Goal: Task Accomplishment & Management: Manage account settings

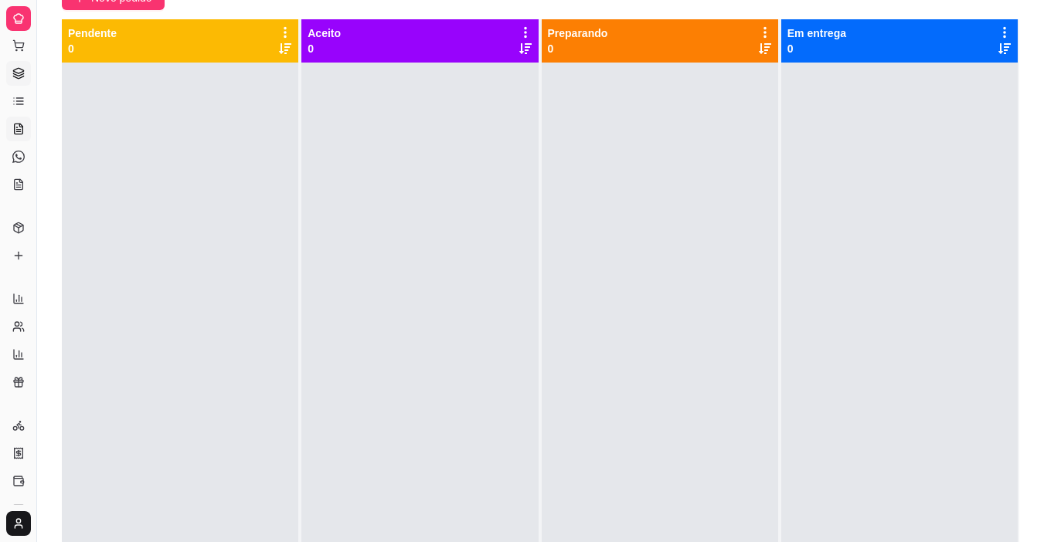
scroll to position [154, 0]
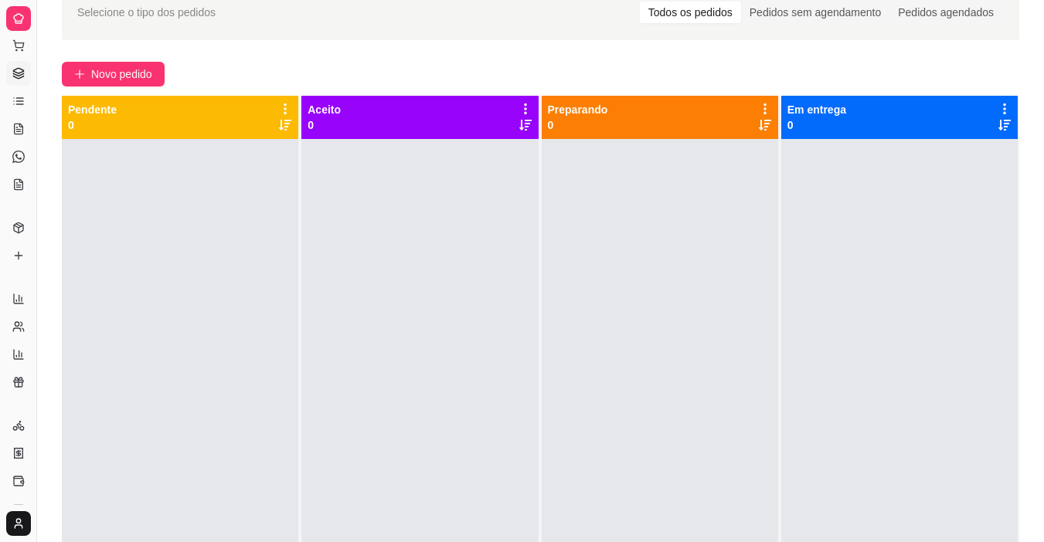
click at [20, 17] on icon at bounding box center [18, 18] width 12 height 12
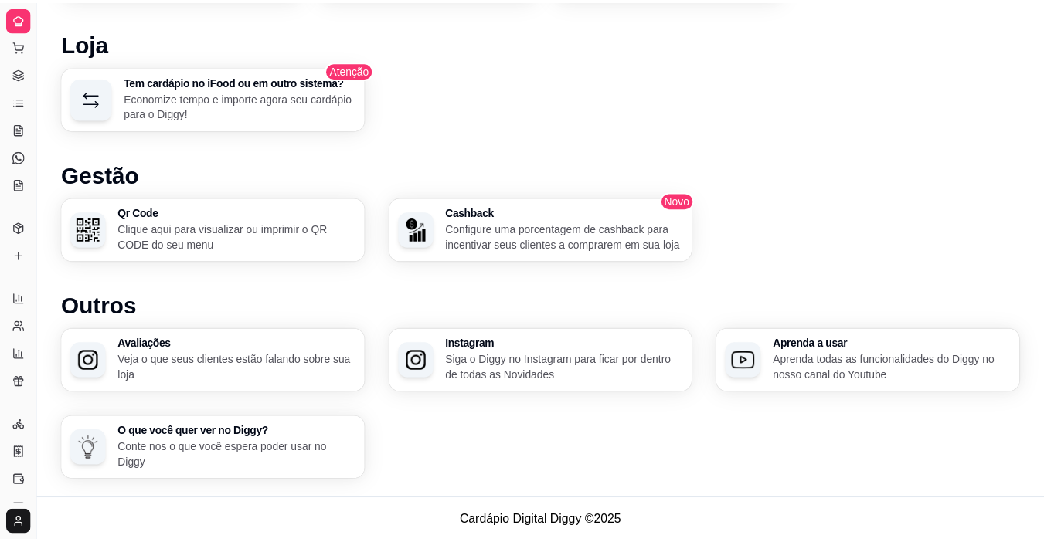
scroll to position [824, 0]
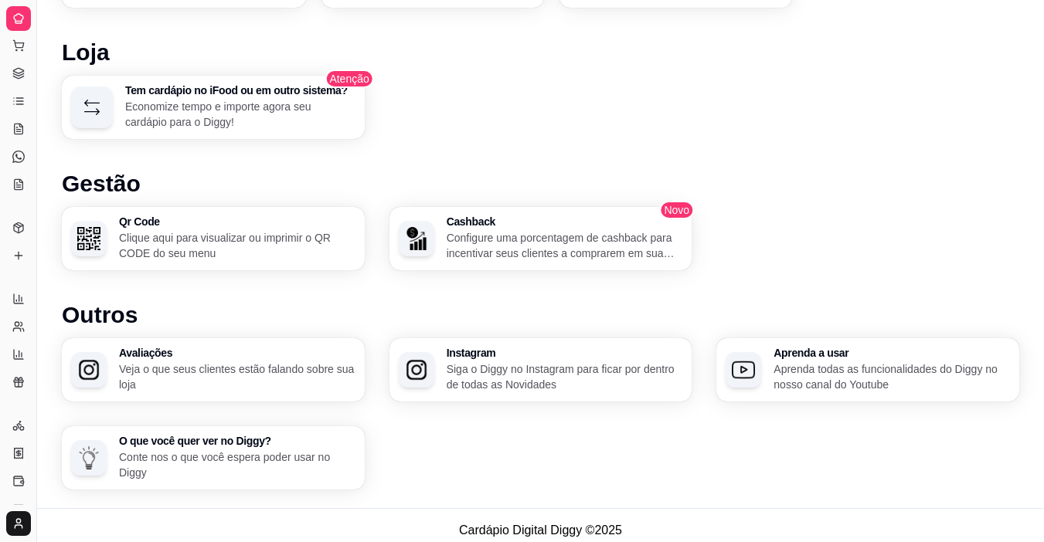
click at [5, 50] on div "Dia a dia Pedidos balcão (PDV) Gestor de Pedidos Lista de Pedidos Salão / Mesas…" at bounding box center [18, 115] width 36 height 176
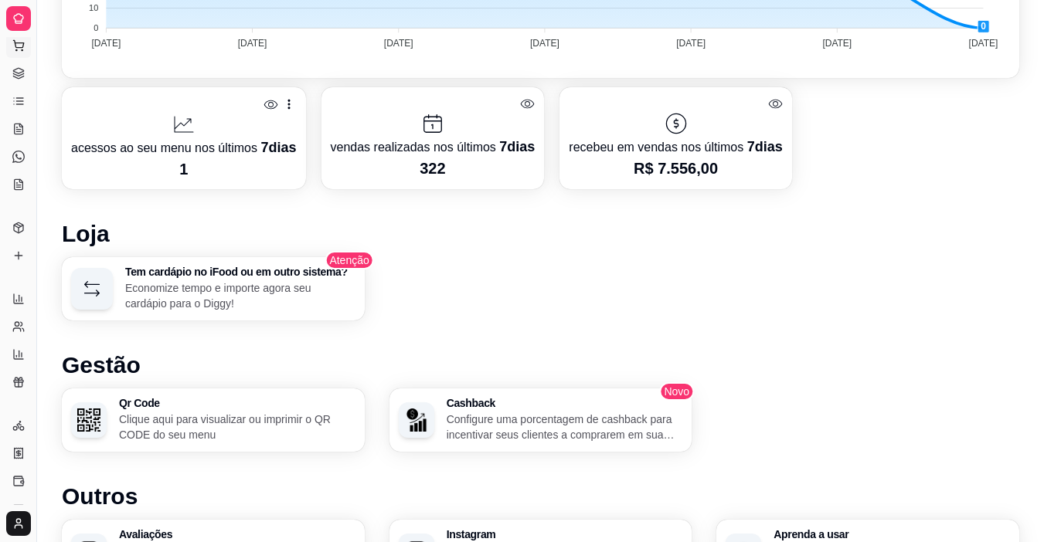
scroll to position [670, 0]
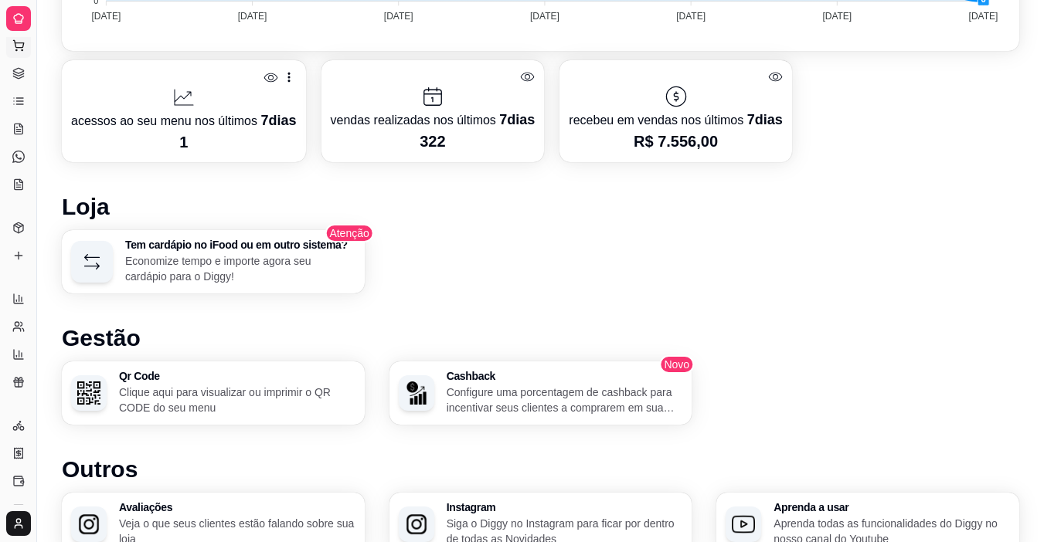
click at [12, 46] on icon at bounding box center [18, 45] width 12 height 12
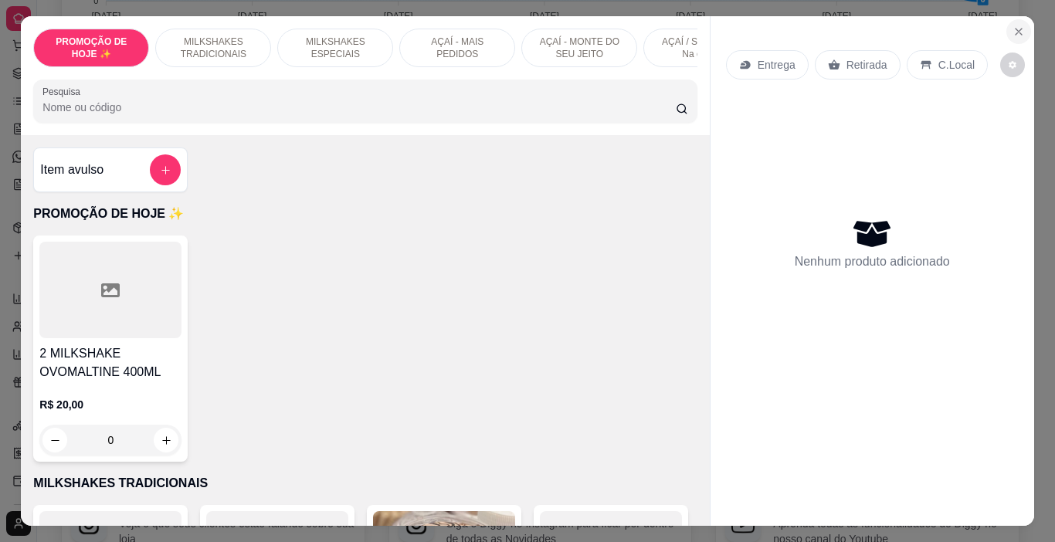
click at [1015, 34] on button "Close" at bounding box center [1019, 31] width 25 height 25
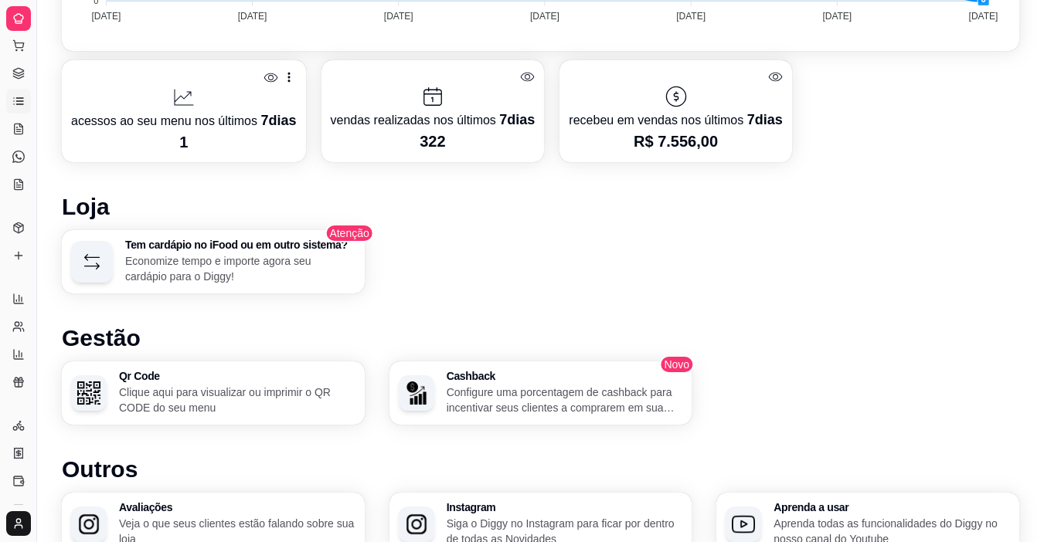
click at [26, 106] on link "Lista de Pedidos" at bounding box center [18, 101] width 25 height 25
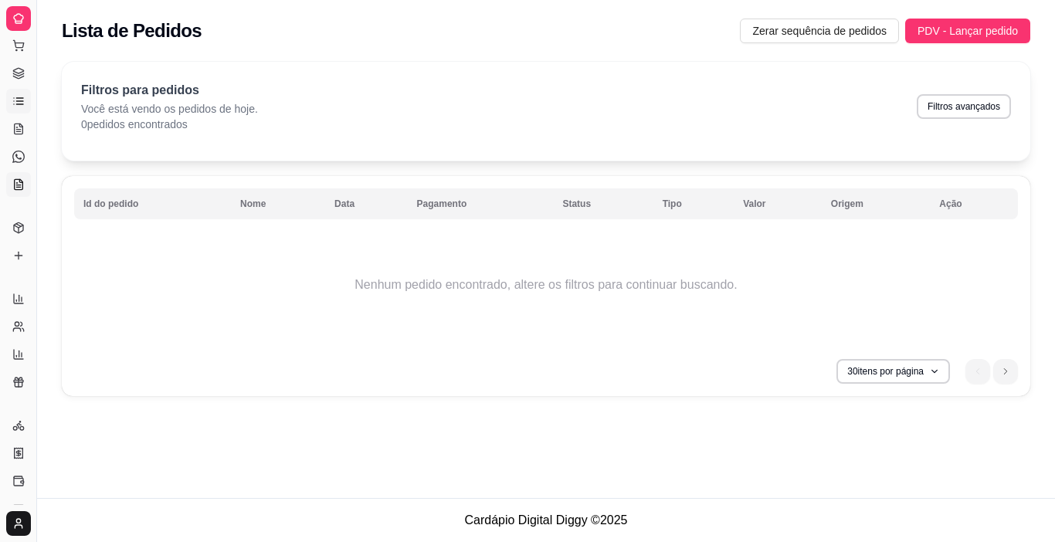
click at [19, 183] on icon at bounding box center [18, 184] width 12 height 12
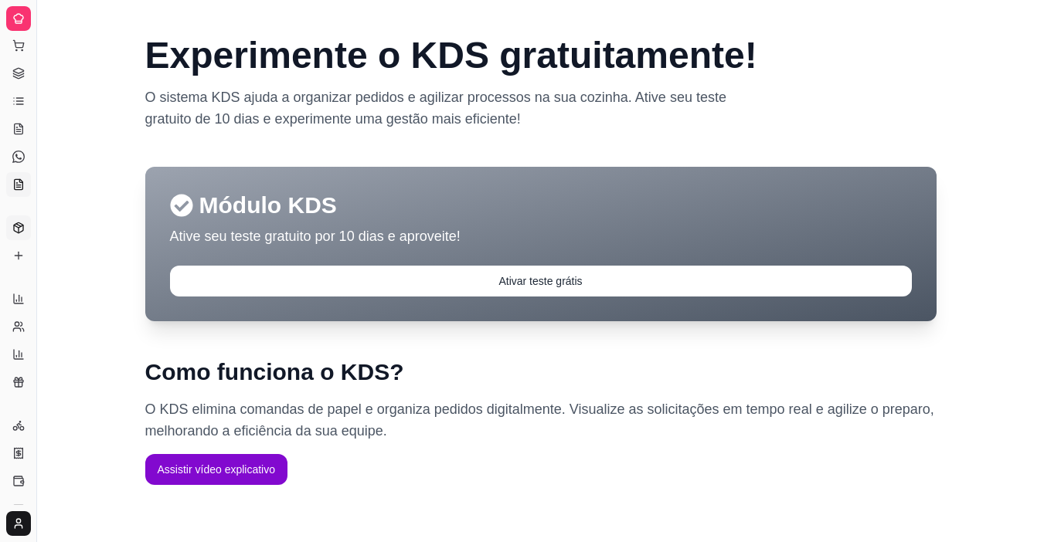
click at [19, 226] on icon at bounding box center [18, 228] width 12 height 12
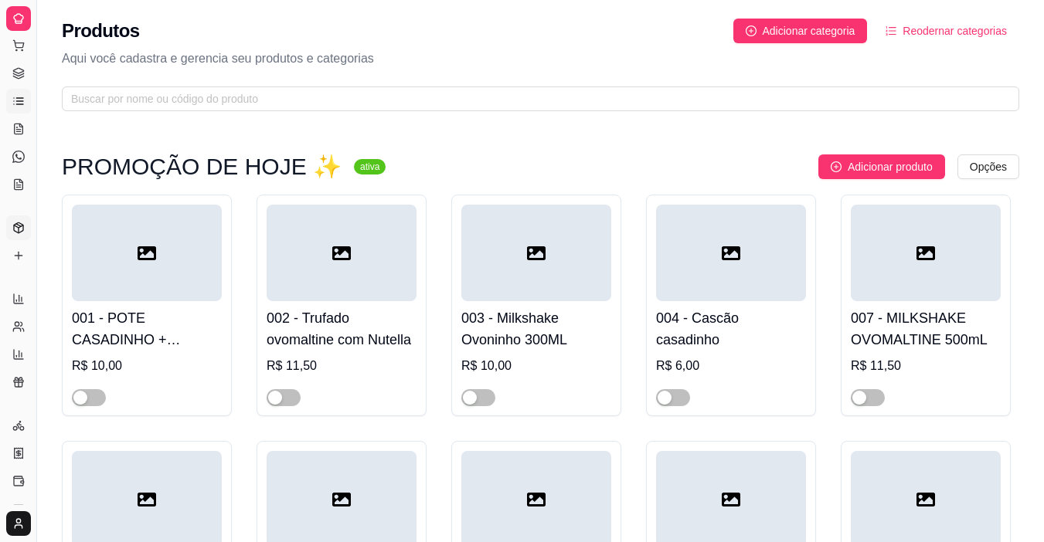
click at [25, 106] on link "Lista de Pedidos" at bounding box center [18, 101] width 25 height 25
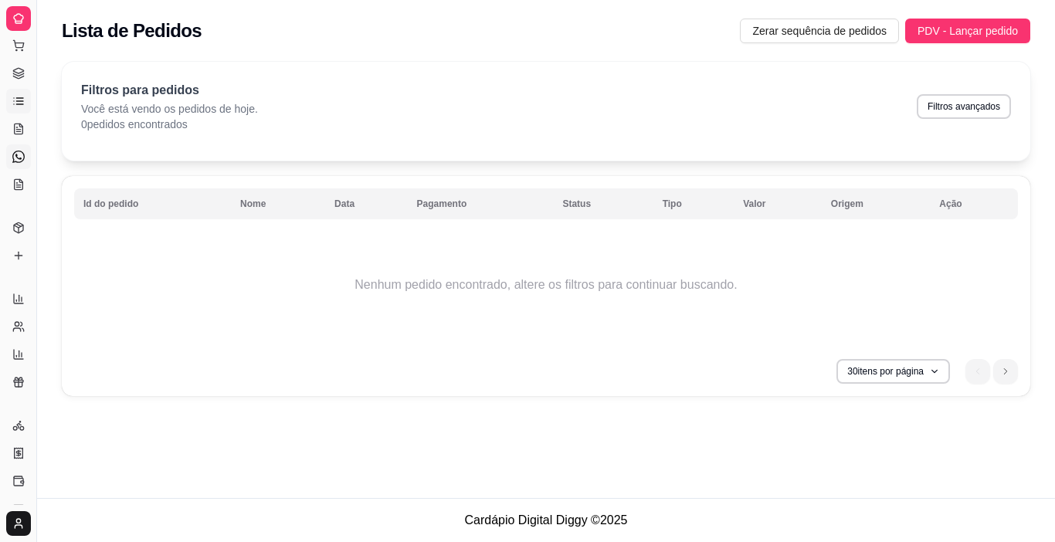
click at [21, 154] on icon at bounding box center [18, 157] width 12 height 12
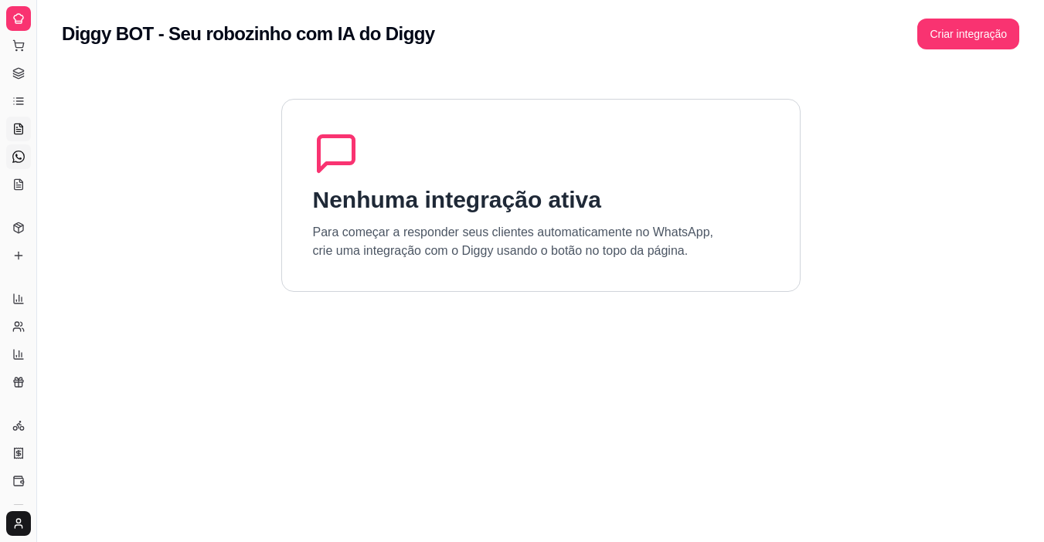
click at [20, 127] on icon at bounding box center [18, 129] width 12 height 12
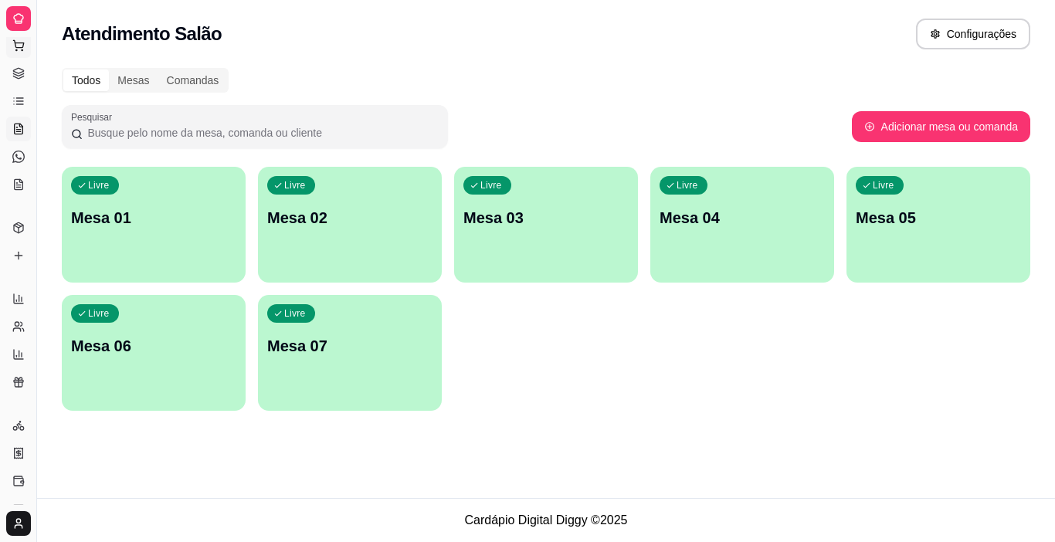
click at [21, 39] on icon at bounding box center [18, 45] width 12 height 12
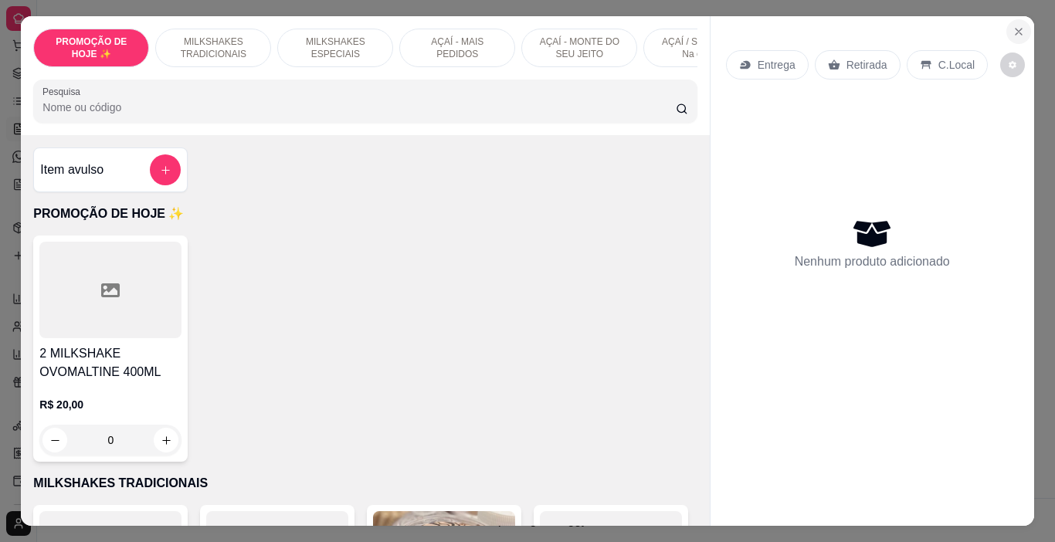
click at [1017, 25] on icon "Close" at bounding box center [1019, 31] width 12 height 12
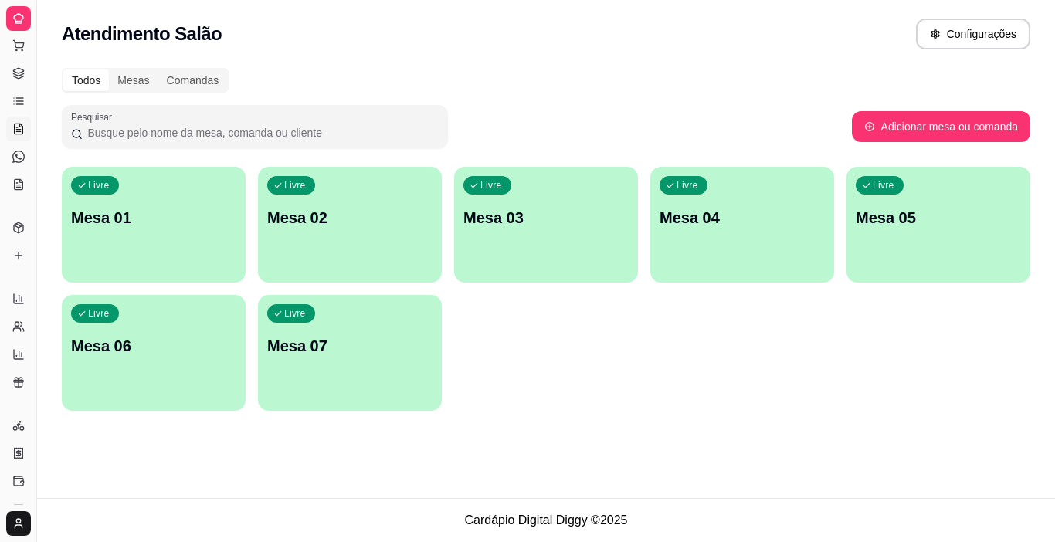
click at [25, 22] on div at bounding box center [18, 18] width 25 height 25
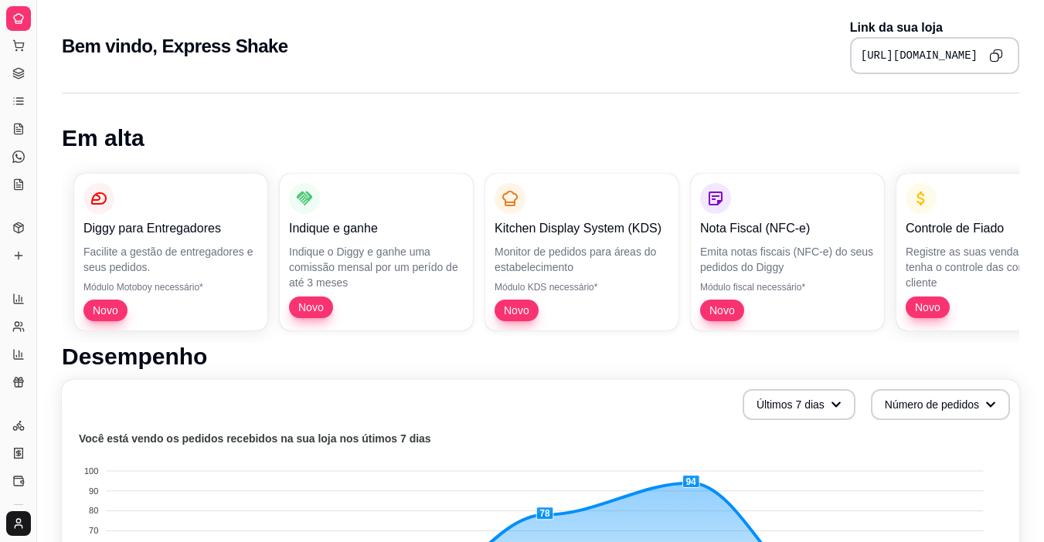
drag, startPoint x: 4, startPoint y: 0, endPoint x: 313, endPoint y: 56, distance: 314.0
click at [314, 56] on div "Bem vindo, Express Shake Link da sua loja [URL][DOMAIN_NAME]" at bounding box center [540, 47] width 957 height 56
click at [19, 259] on icon at bounding box center [19, 255] width 0 height 7
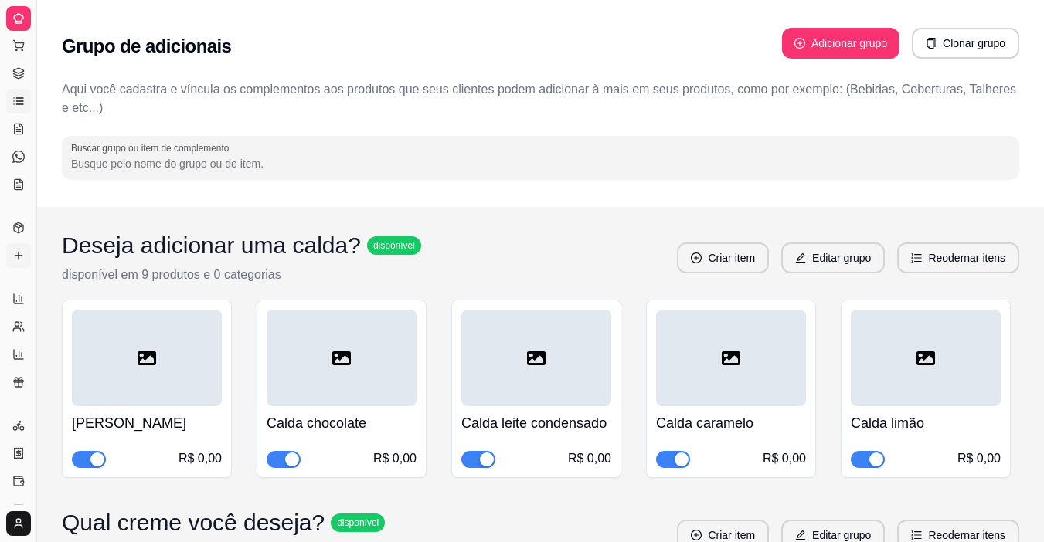
click at [19, 105] on icon at bounding box center [18, 101] width 12 height 12
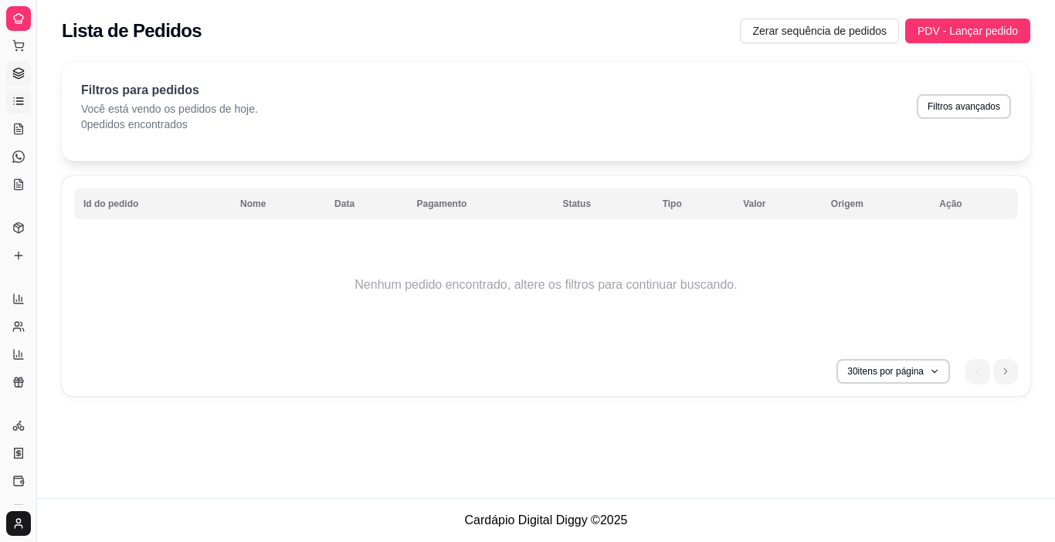
click at [19, 74] on icon at bounding box center [18, 73] width 12 height 12
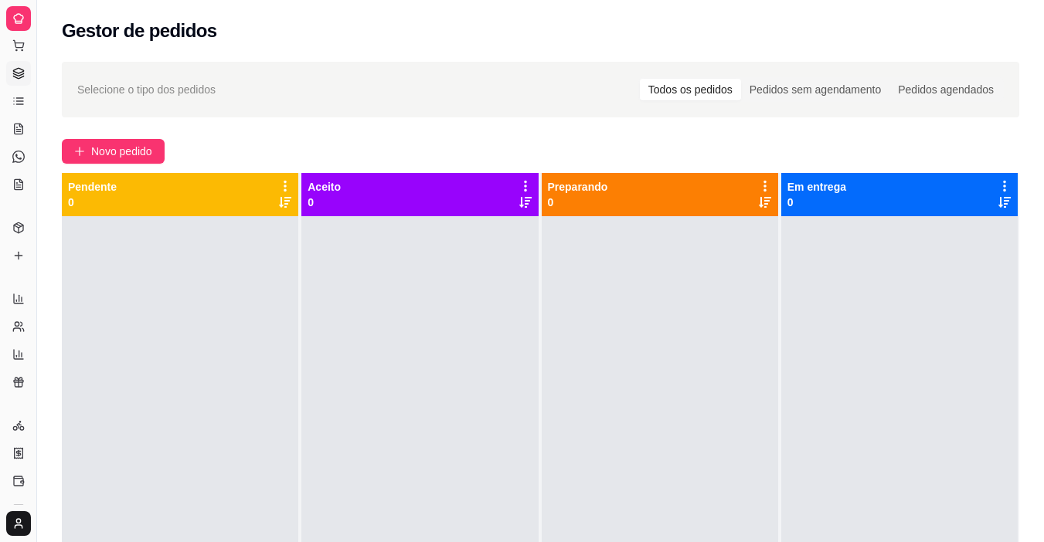
click at [295, 156] on div "Novo pedido" at bounding box center [540, 151] width 957 height 25
click at [97, 149] on span "Novo pedido" at bounding box center [121, 151] width 61 height 17
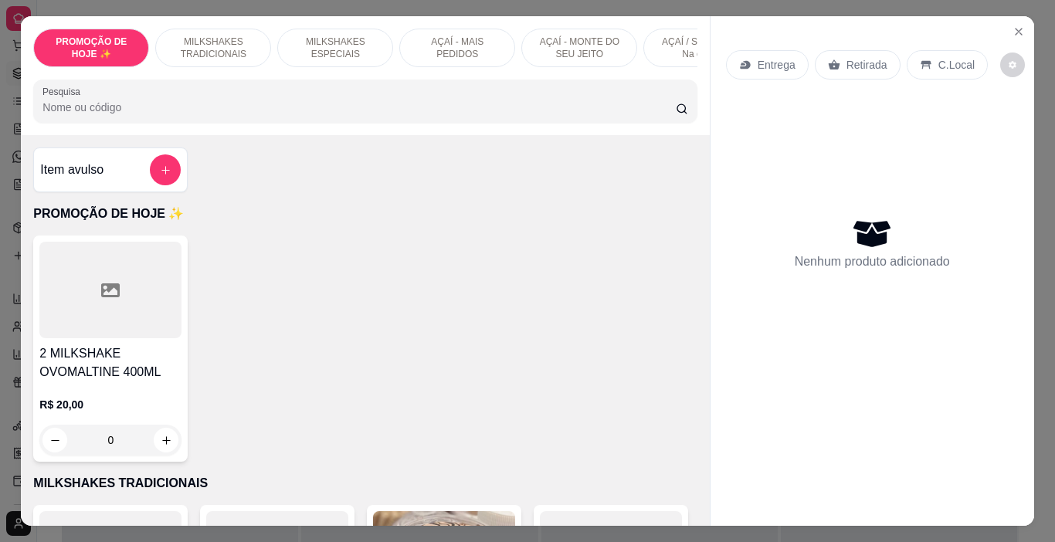
click at [136, 287] on div at bounding box center [110, 290] width 142 height 97
click at [1018, 30] on icon "Close" at bounding box center [1019, 31] width 12 height 12
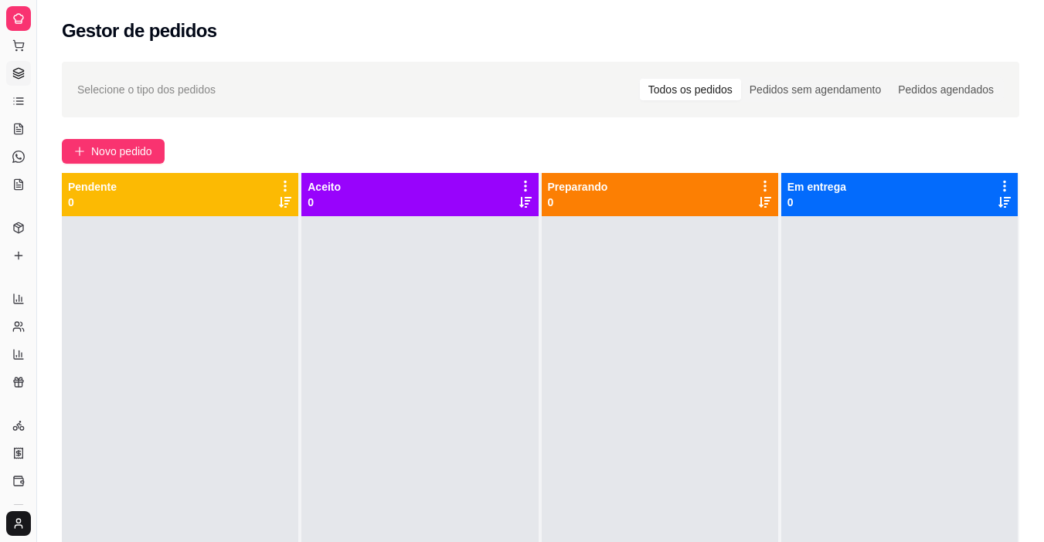
click at [660, 277] on div at bounding box center [659, 487] width 236 height 542
click at [127, 152] on span "Novo pedido" at bounding box center [121, 151] width 61 height 17
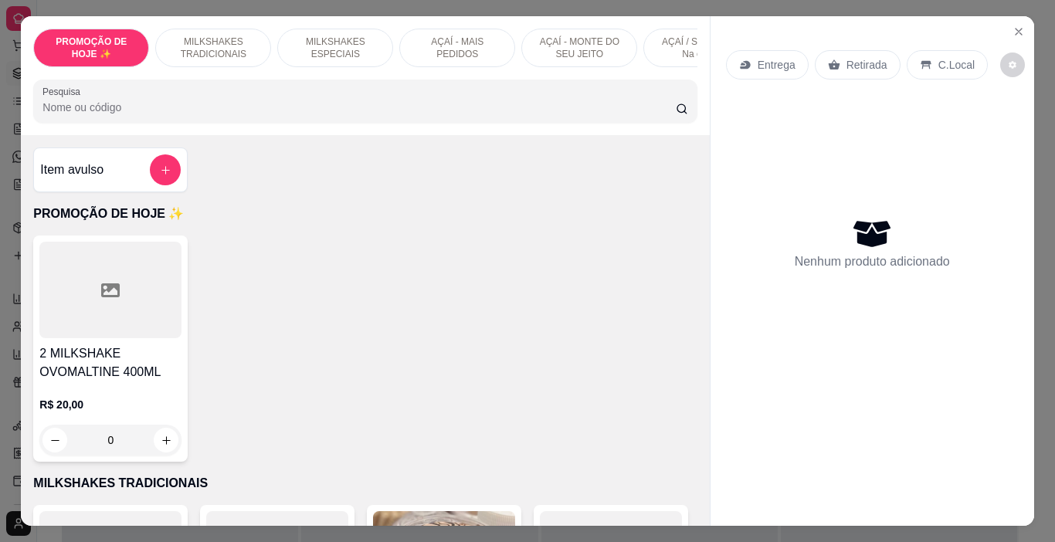
scroll to position [0, 581]
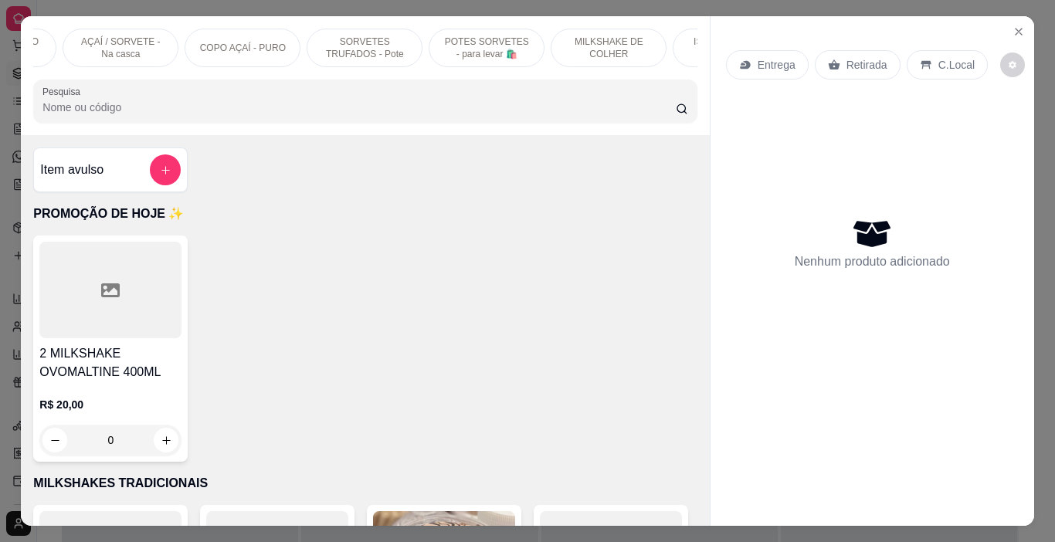
click at [489, 51] on p "POTES SORVETES - para levar 🛍️" at bounding box center [487, 48] width 90 height 25
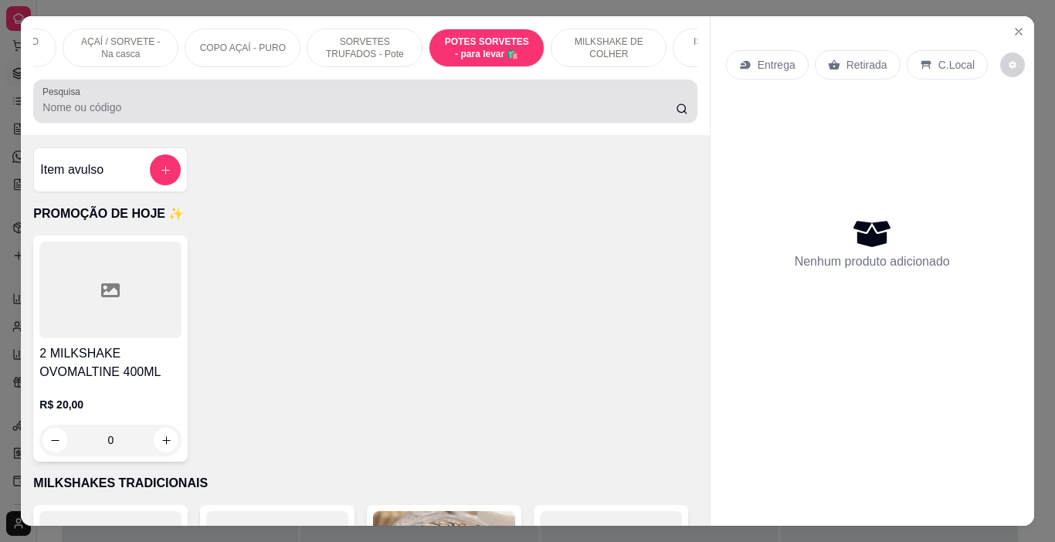
scroll to position [39, 0]
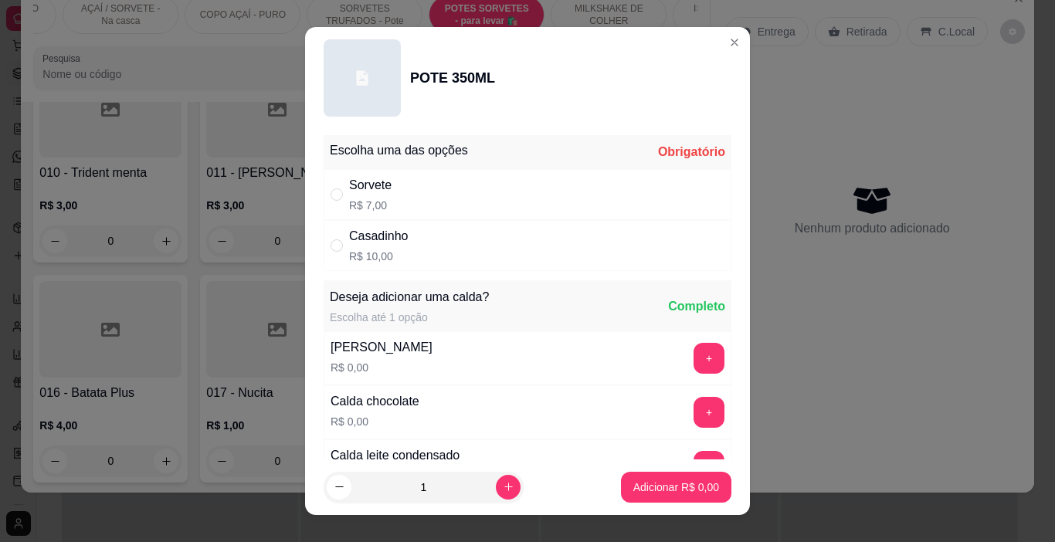
click at [462, 233] on div "Casadinho R$ 10,00" at bounding box center [528, 245] width 408 height 51
radio input "true"
click at [677, 481] on p "Adicionar R$ 10,00" at bounding box center [673, 487] width 92 height 15
type input "1"
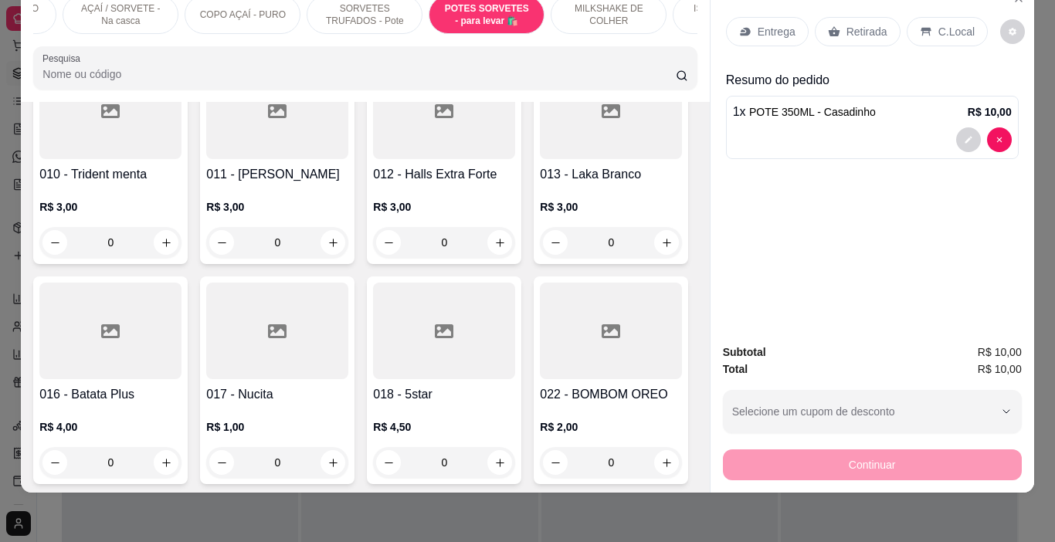
click at [851, 24] on p "Retirada" at bounding box center [867, 31] width 41 height 15
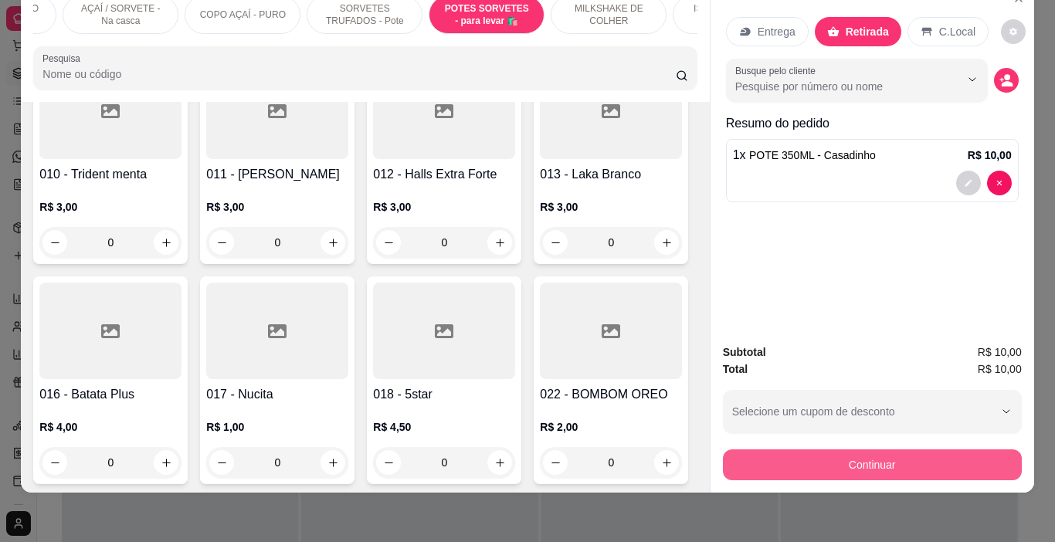
click at [830, 450] on button "Continuar" at bounding box center [872, 465] width 299 height 31
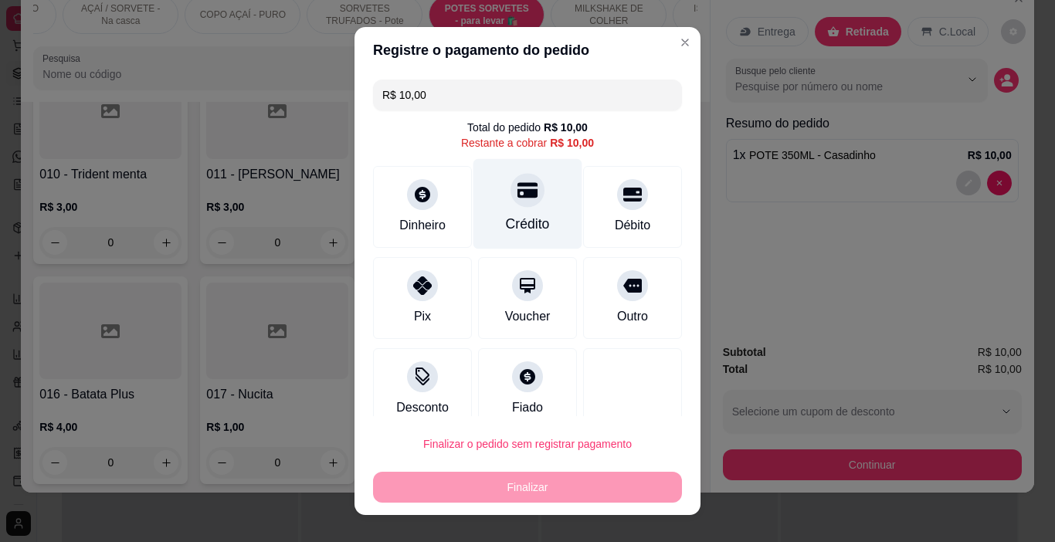
click at [506, 230] on div "Crédito" at bounding box center [528, 224] width 44 height 20
type input "R$ 0,00"
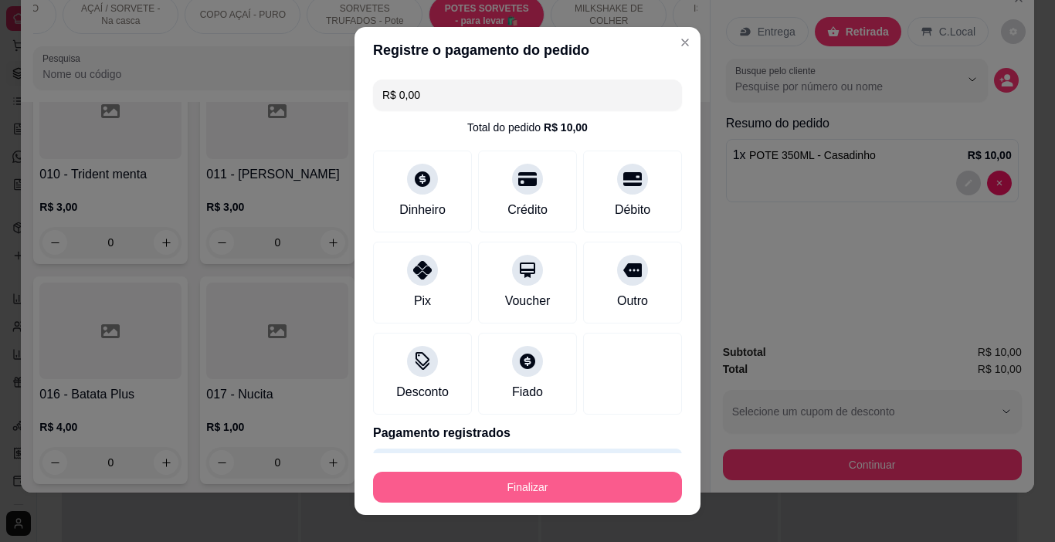
click at [535, 477] on button "Finalizar" at bounding box center [527, 487] width 309 height 31
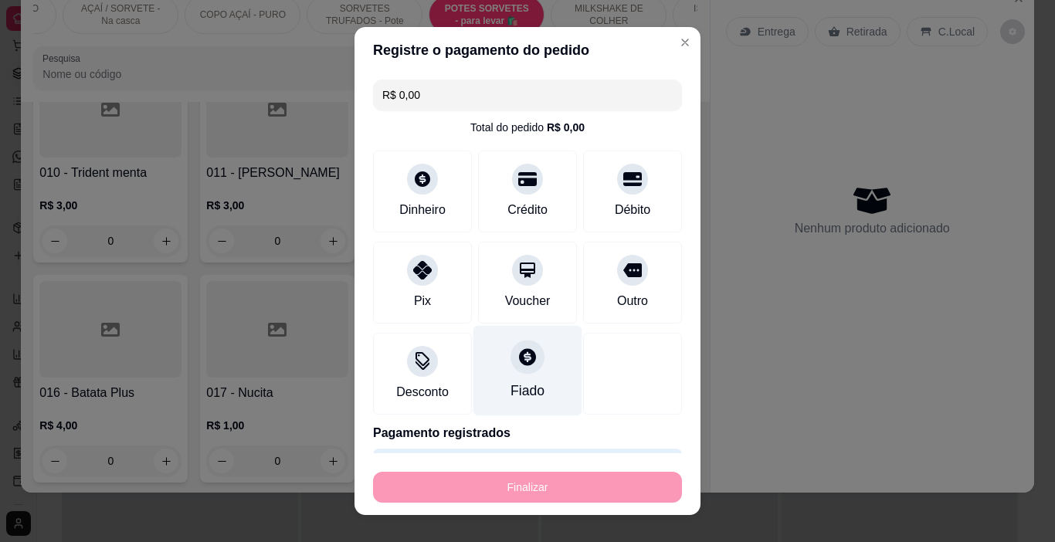
type input "0"
type input "-R$ 10,00"
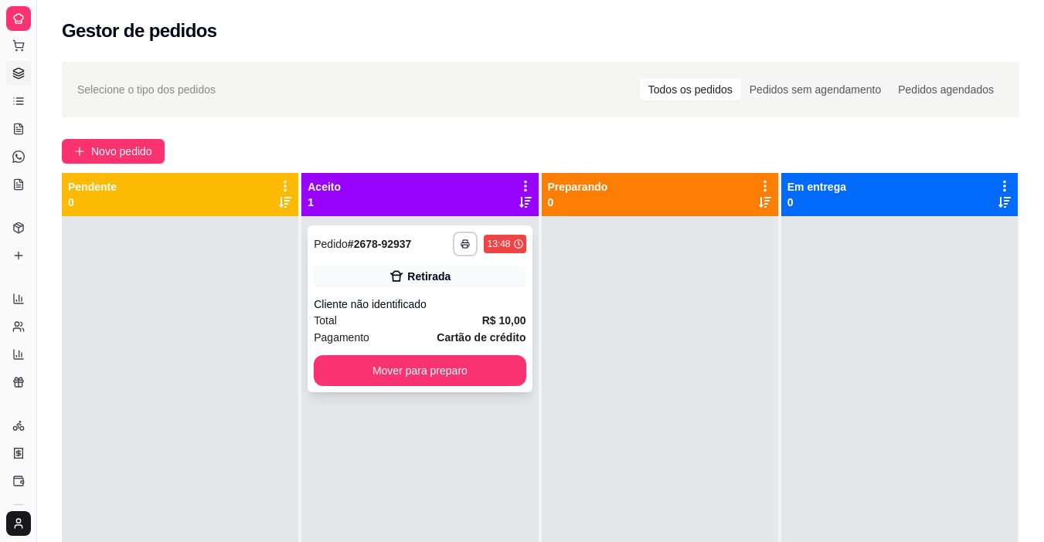
click at [430, 294] on div "**********" at bounding box center [419, 309] width 224 height 167
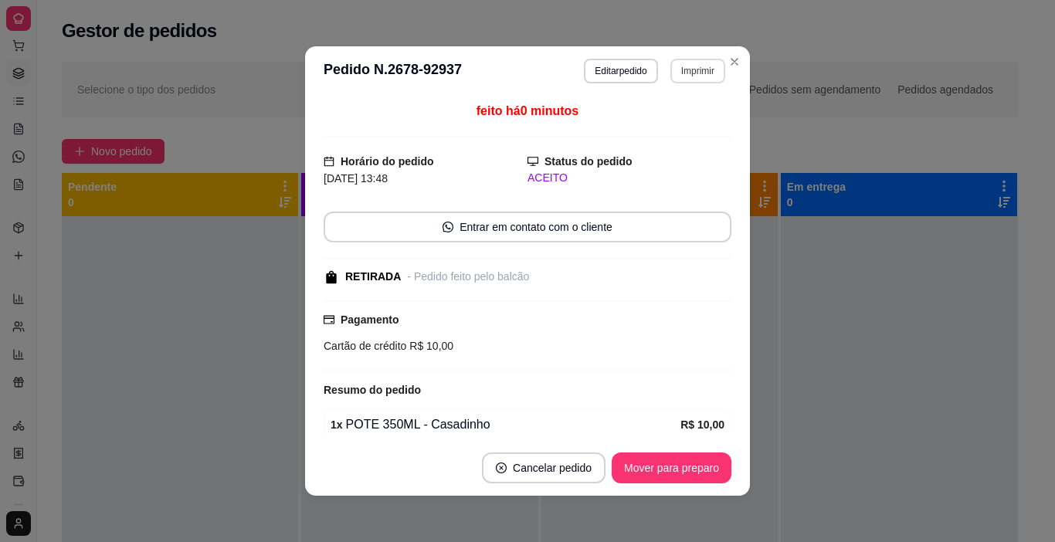
click at [711, 75] on button "Imprimir" at bounding box center [697, 71] width 55 height 25
click at [689, 124] on button "IMPRESSORA" at bounding box center [665, 125] width 112 height 25
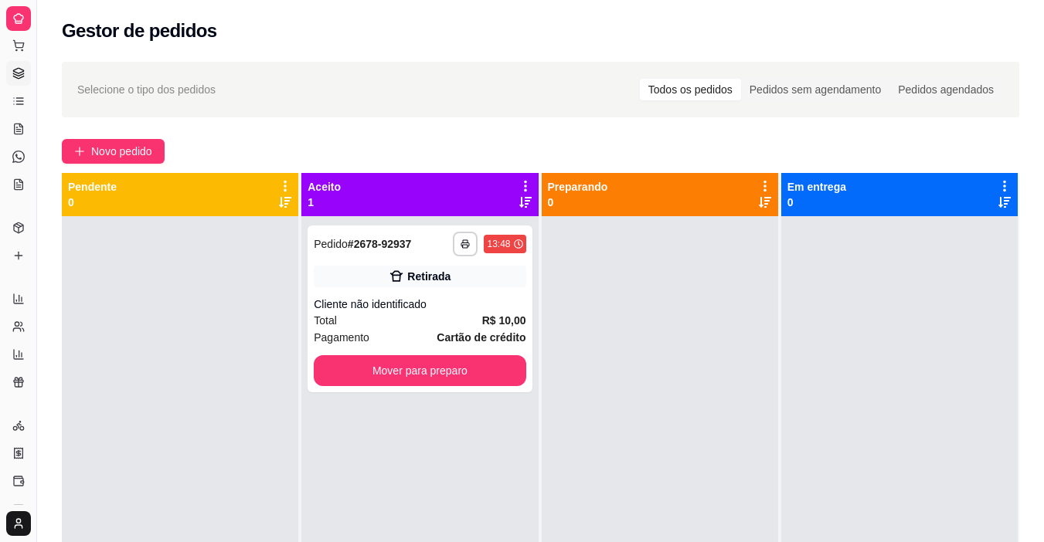
drag, startPoint x: 827, startPoint y: 412, endPoint x: 552, endPoint y: 381, distance: 276.0
click at [757, 406] on div "**********" at bounding box center [540, 444] width 957 height 542
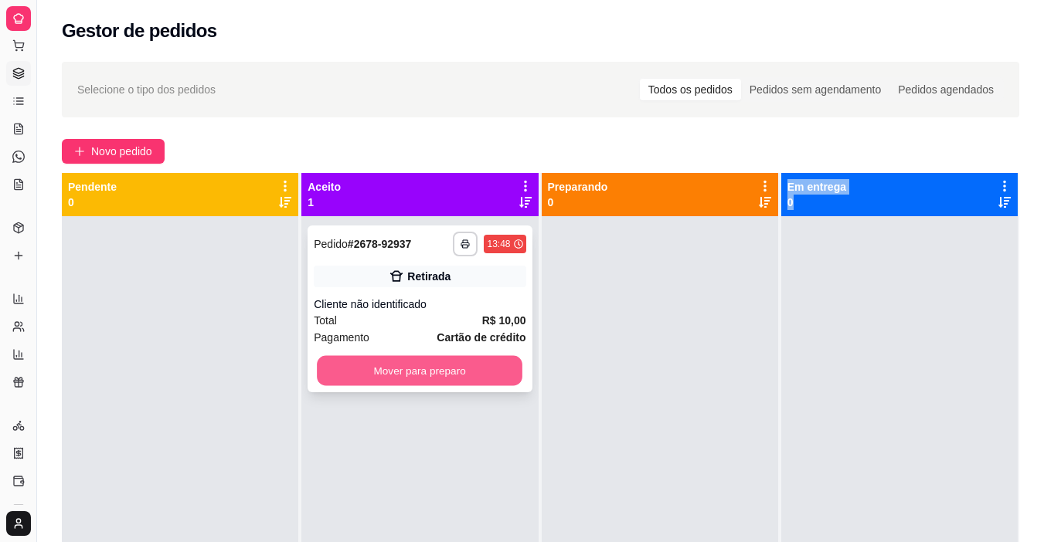
click at [438, 372] on button "Mover para preparo" at bounding box center [419, 371] width 205 height 30
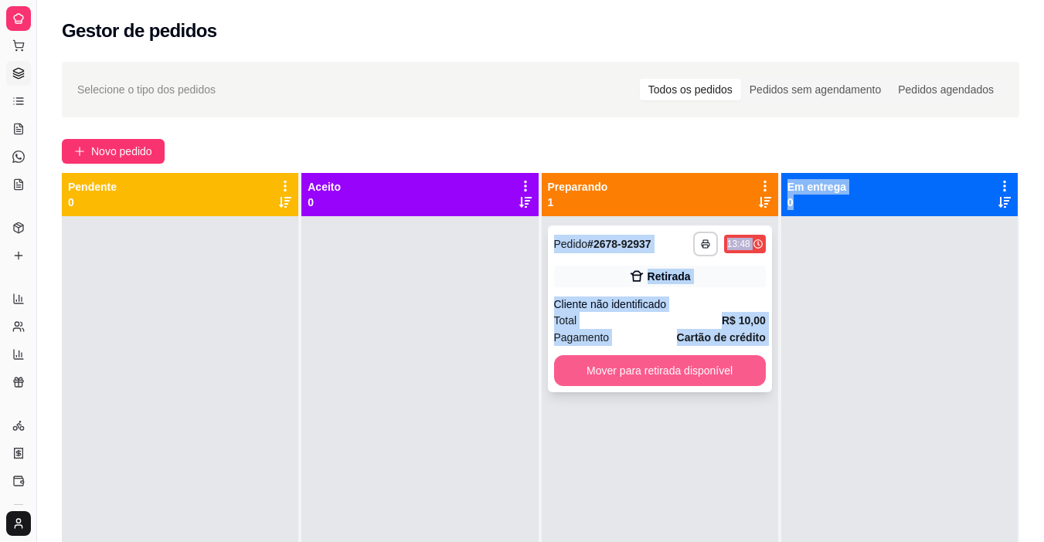
click at [683, 379] on button "Mover para retirada disponível" at bounding box center [660, 370] width 212 height 31
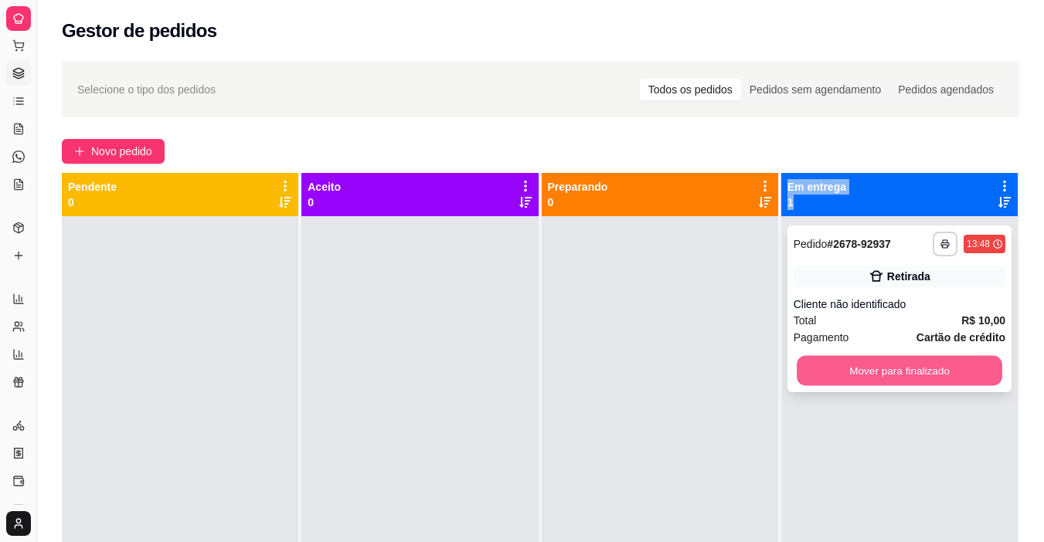
click at [878, 369] on button "Mover para finalizado" at bounding box center [898, 371] width 205 height 30
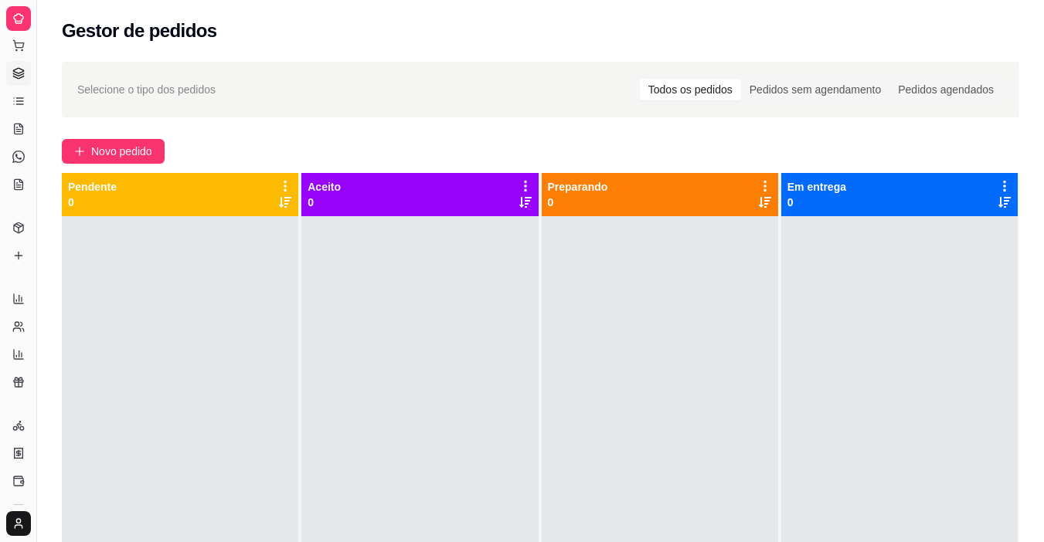
click at [121, 164] on div "Selecione o tipo dos pedidos Todos os pedidos Pedidos sem agendamento Pedidos a…" at bounding box center [540, 393] width 1007 height 681
click at [126, 156] on span "Novo pedido" at bounding box center [121, 151] width 61 height 17
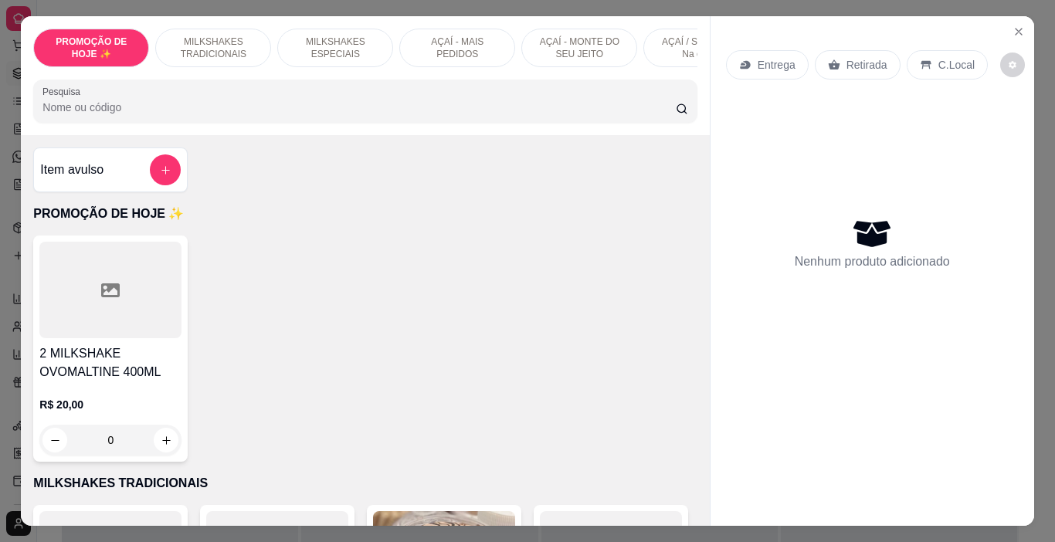
click at [217, 36] on p "MILKSHAKES TRADICIONAIS" at bounding box center [213, 48] width 90 height 25
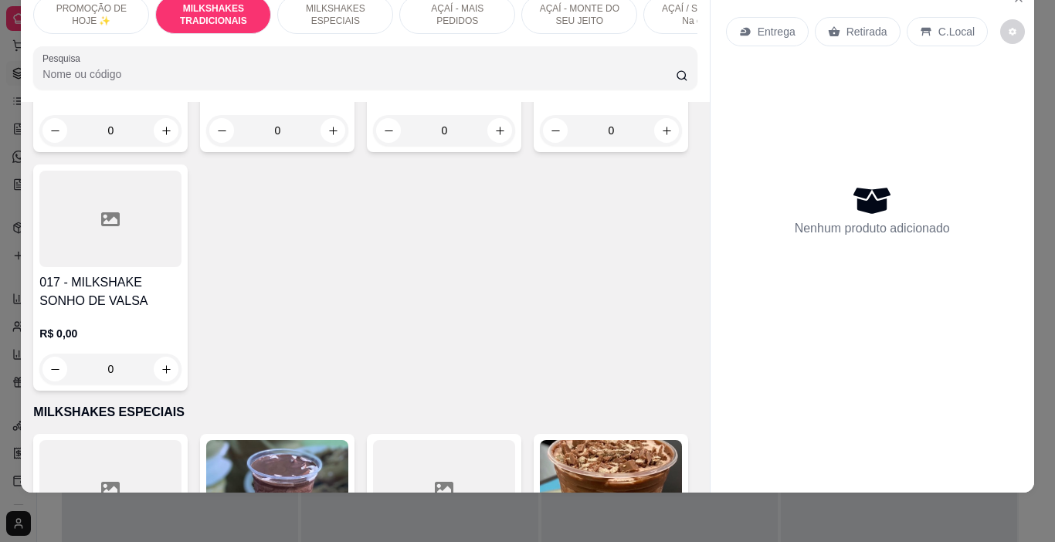
scroll to position [1266, 0]
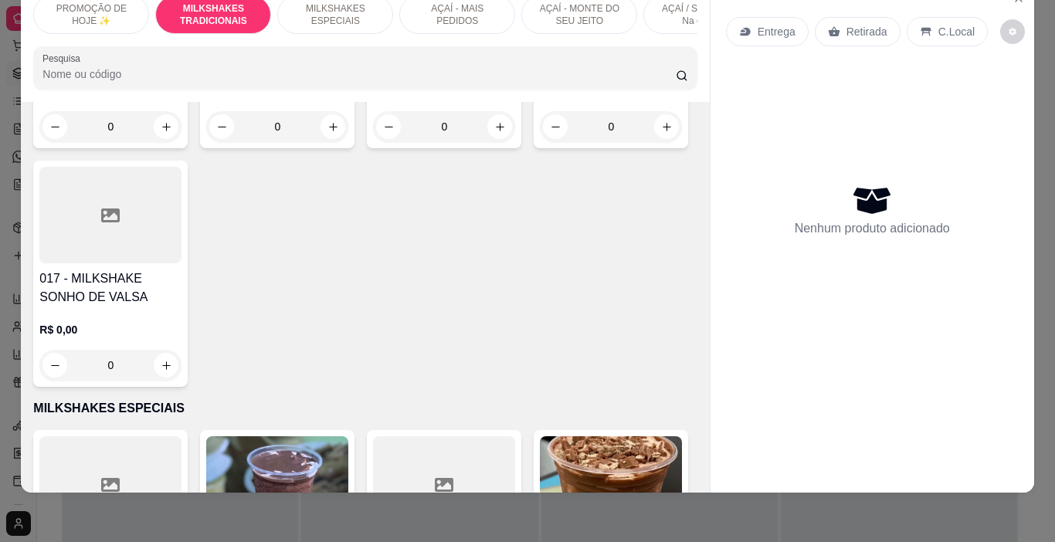
click at [116, 68] on h4 "013 - MILKSHAKE OVOMALTINE" at bounding box center [110, 49] width 142 height 37
click at [367, 192] on div "300ML" at bounding box center [371, 185] width 44 height 19
radio input "true"
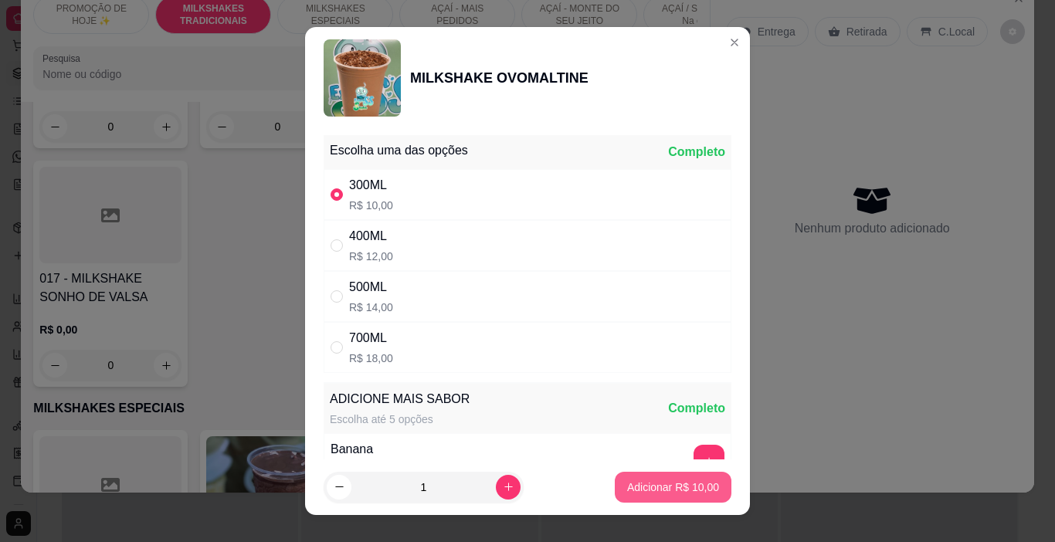
click at [644, 488] on p "Adicionar R$ 10,00" at bounding box center [673, 487] width 92 height 15
type input "1"
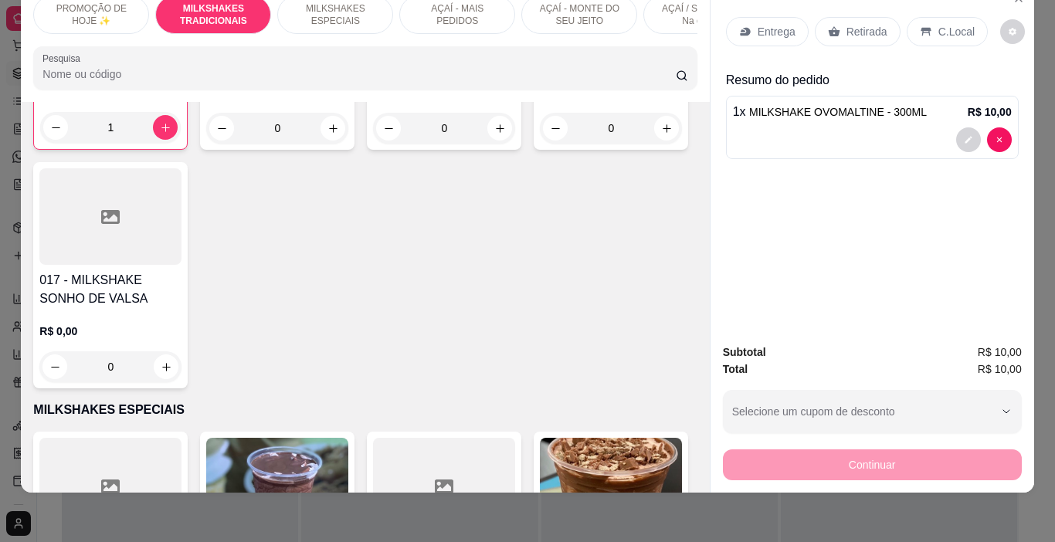
click at [749, 27] on div "Entrega" at bounding box center [767, 31] width 83 height 29
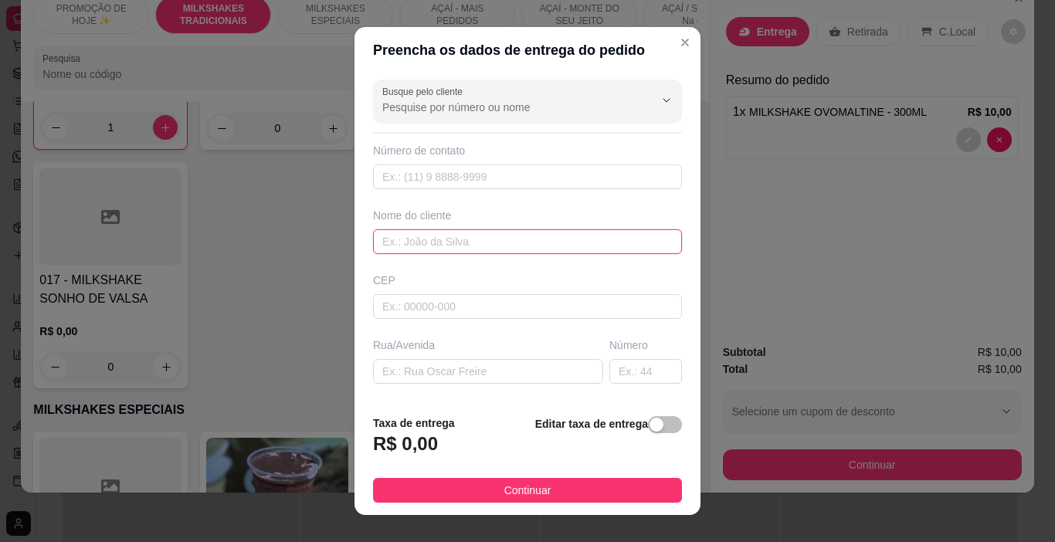
click at [412, 244] on input "text" at bounding box center [527, 241] width 309 height 25
click at [412, 244] on input "N" at bounding box center [527, 241] width 309 height 25
type input "NAYARA"
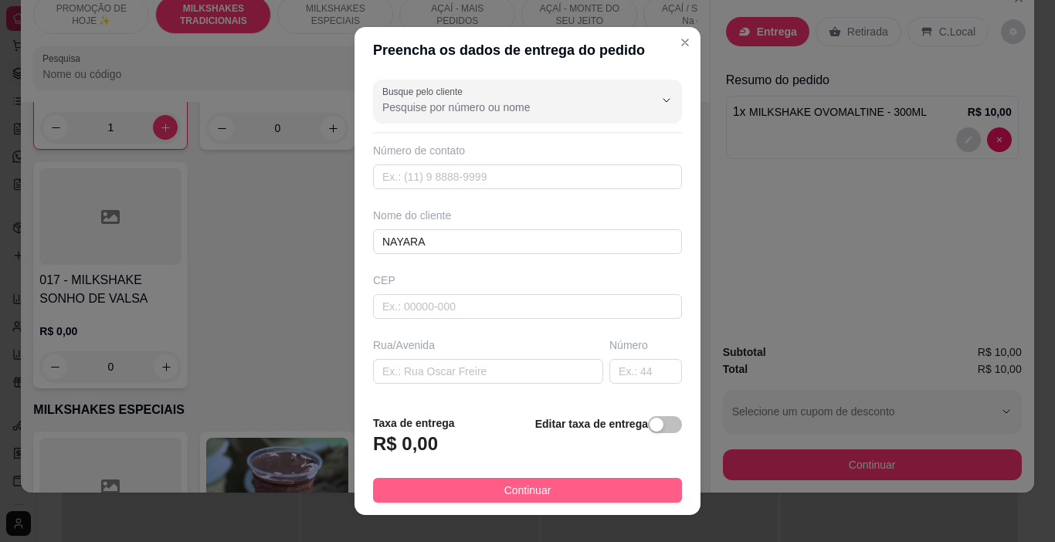
click at [519, 491] on span "Continuar" at bounding box center [527, 490] width 47 height 17
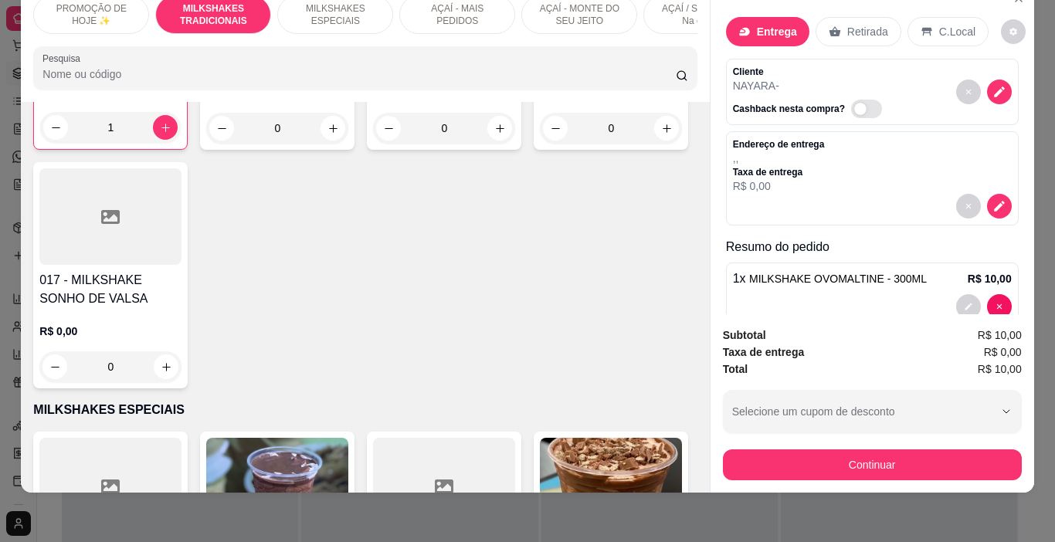
click at [805, 446] on div "Continuar" at bounding box center [872, 463] width 299 height 35
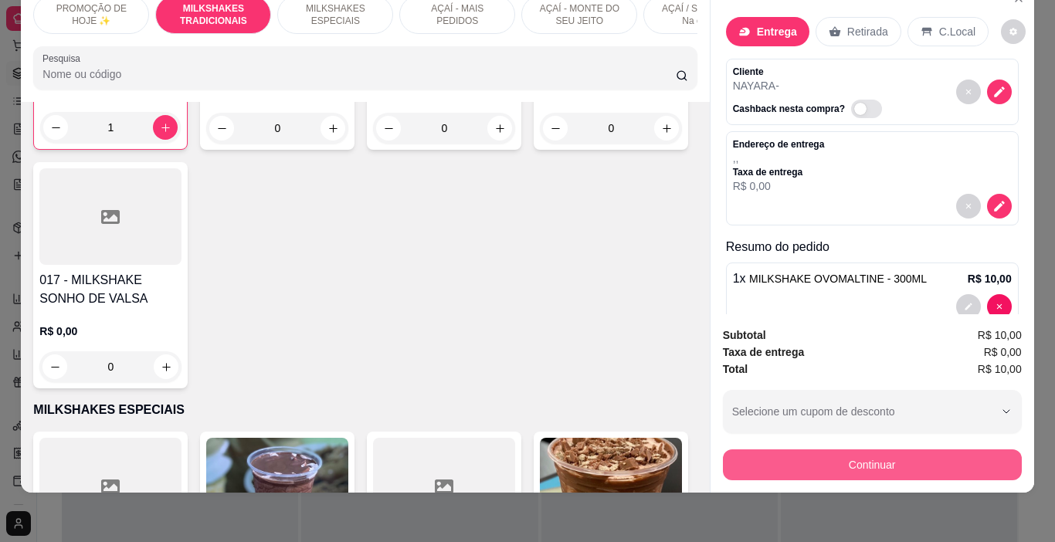
click at [798, 450] on button "Continuar" at bounding box center [872, 465] width 299 height 31
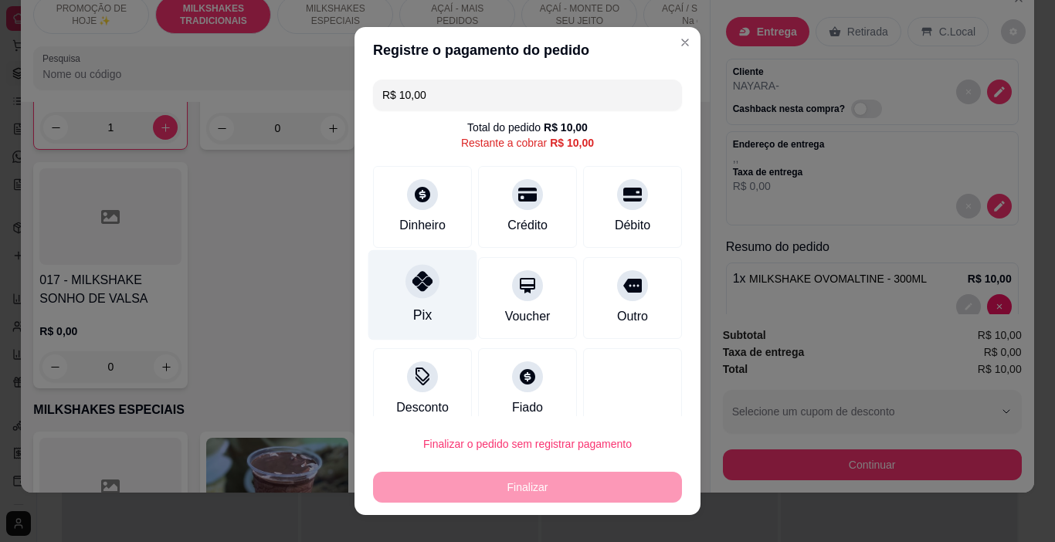
click at [395, 317] on div "Pix" at bounding box center [422, 295] width 109 height 90
type input "R$ 0,00"
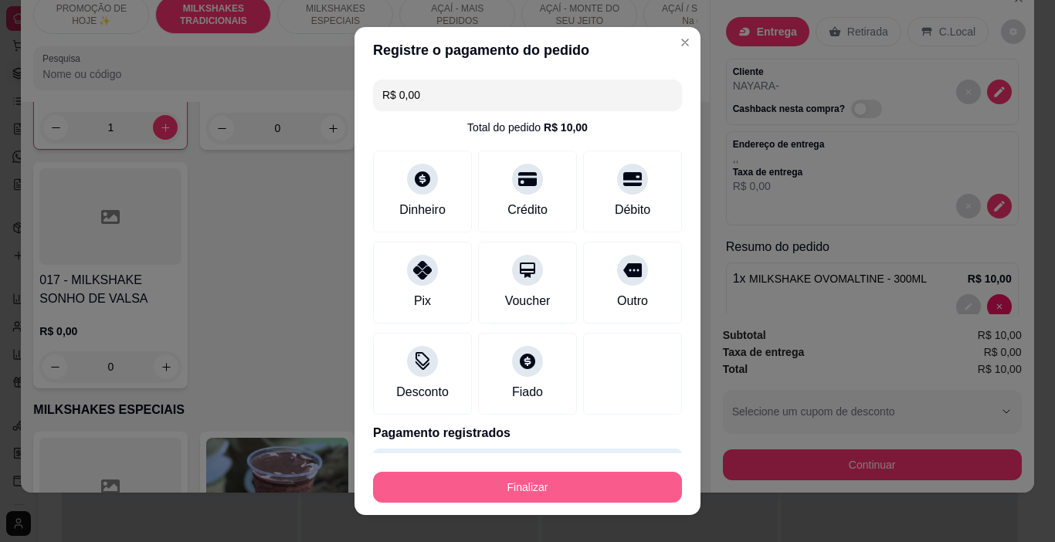
click at [498, 486] on button "Finalizar" at bounding box center [527, 487] width 309 height 31
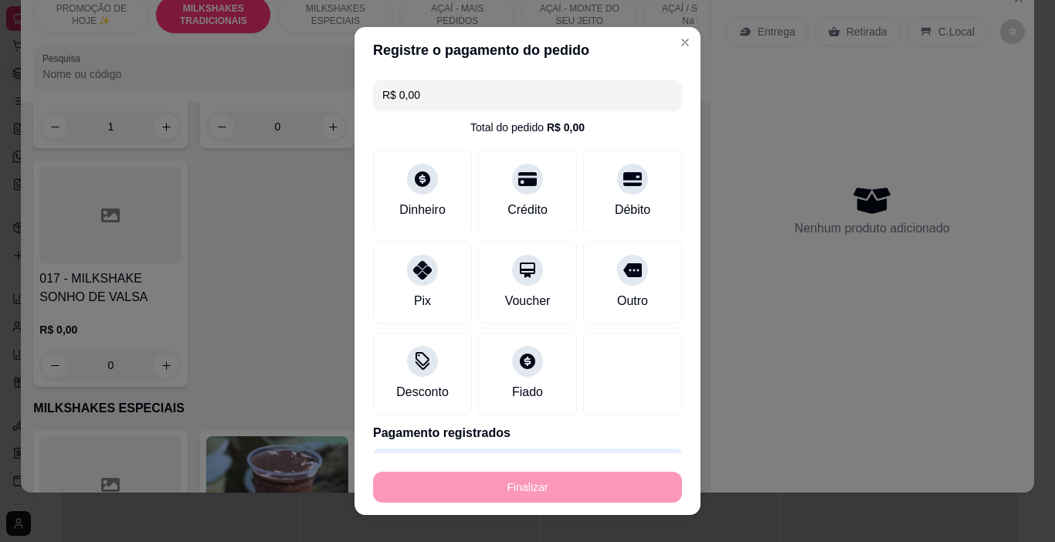
type input "0"
type input "-R$ 10,00"
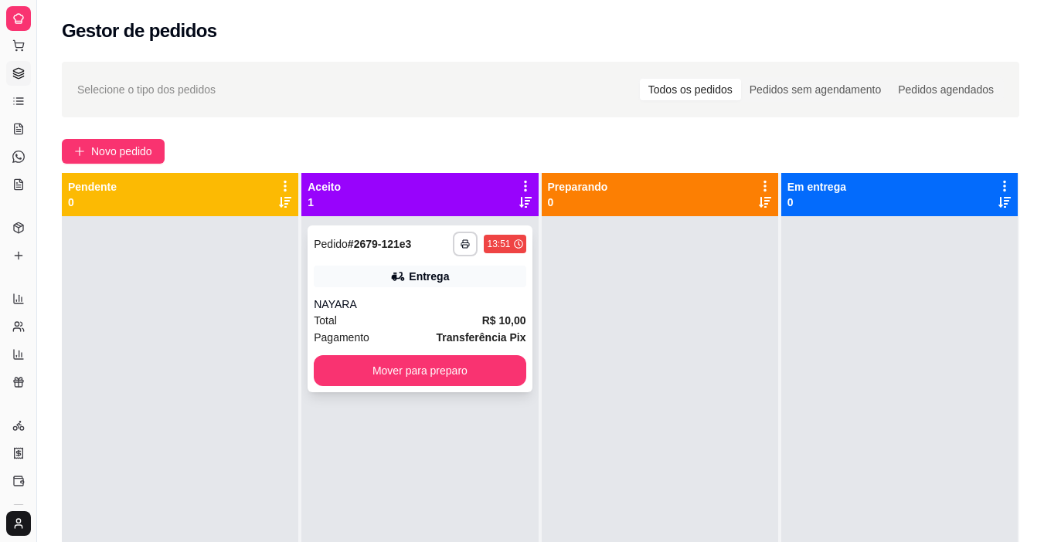
click at [499, 309] on div "NAYARA" at bounding box center [420, 304] width 212 height 15
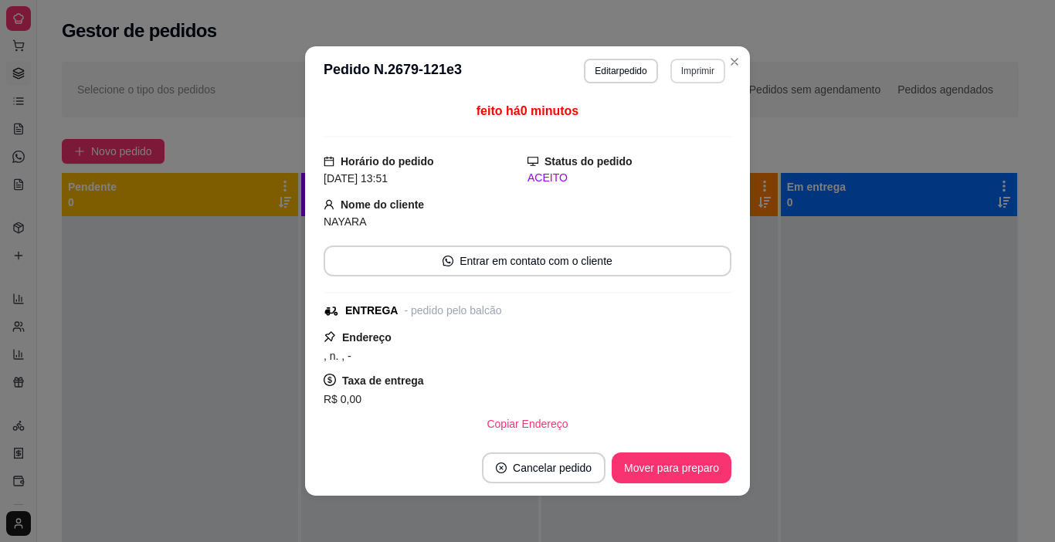
click at [701, 70] on button "Imprimir" at bounding box center [697, 71] width 55 height 25
click at [677, 124] on button "IMPRESSORA" at bounding box center [665, 125] width 112 height 25
click at [703, 471] on button "Mover para preparo" at bounding box center [672, 468] width 120 height 31
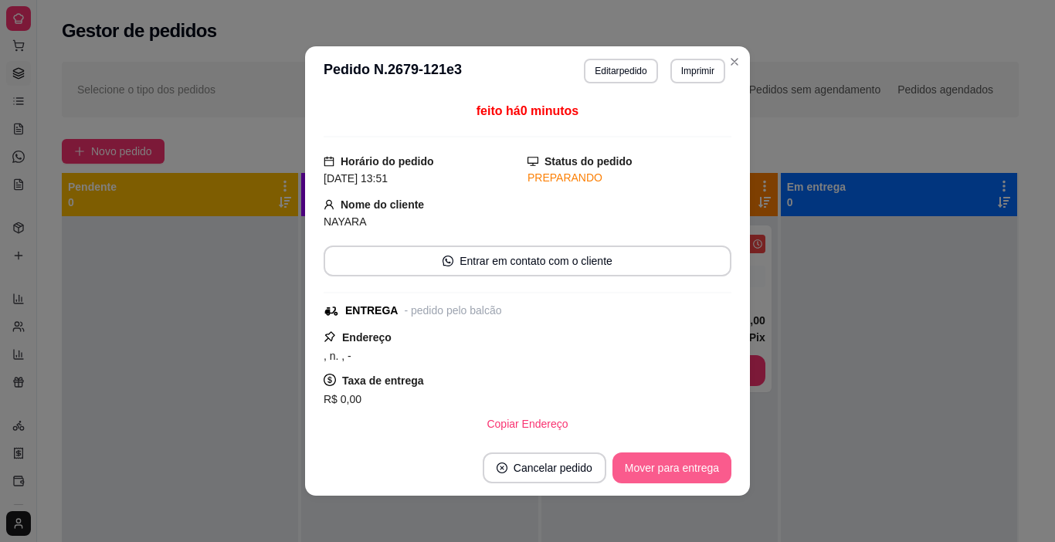
click at [704, 467] on button "Mover para entrega" at bounding box center [672, 468] width 119 height 31
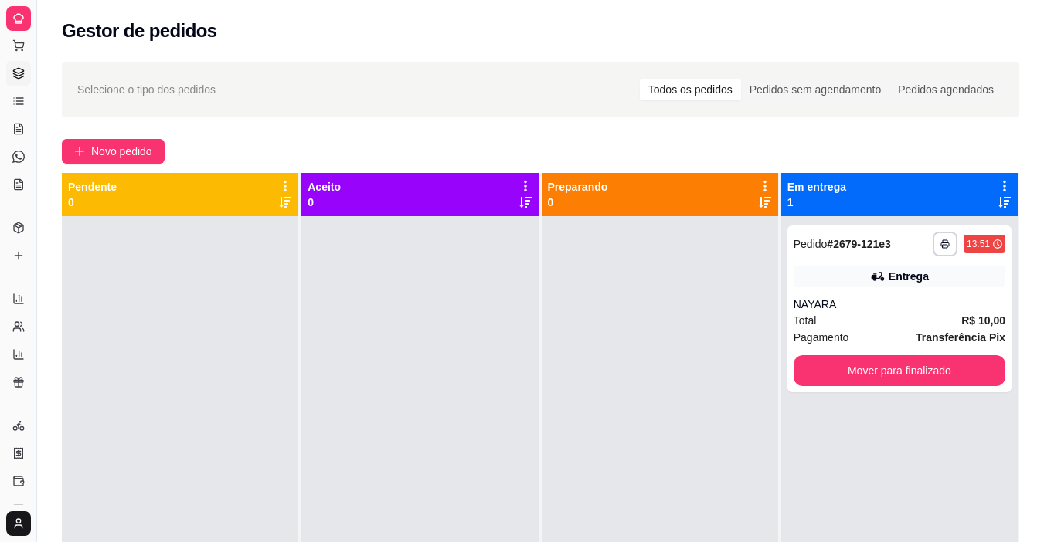
click at [781, 459] on div "**********" at bounding box center [899, 487] width 236 height 542
click at [816, 392] on div "**********" at bounding box center [899, 487] width 236 height 542
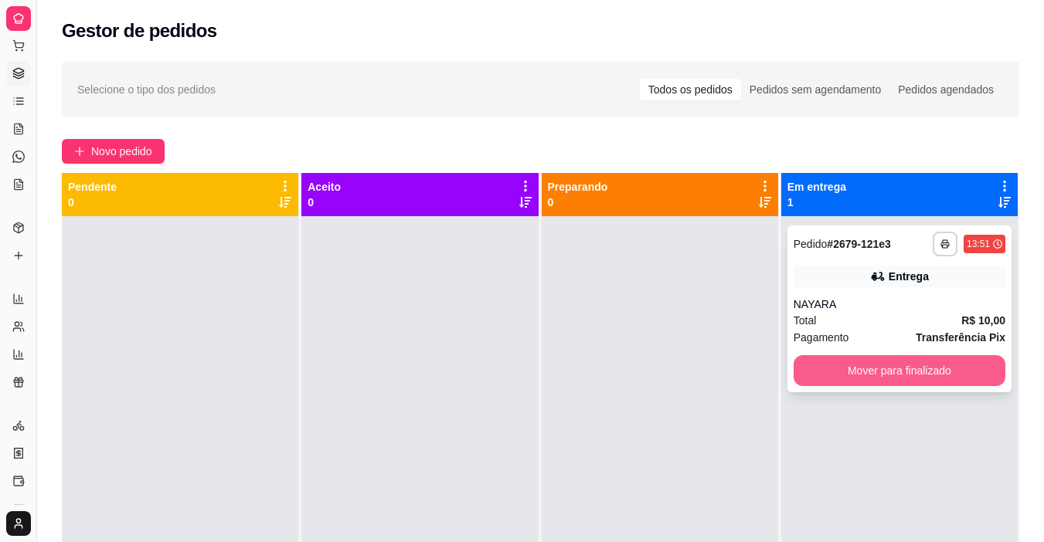
click at [824, 372] on button "Mover para finalizado" at bounding box center [899, 370] width 212 height 31
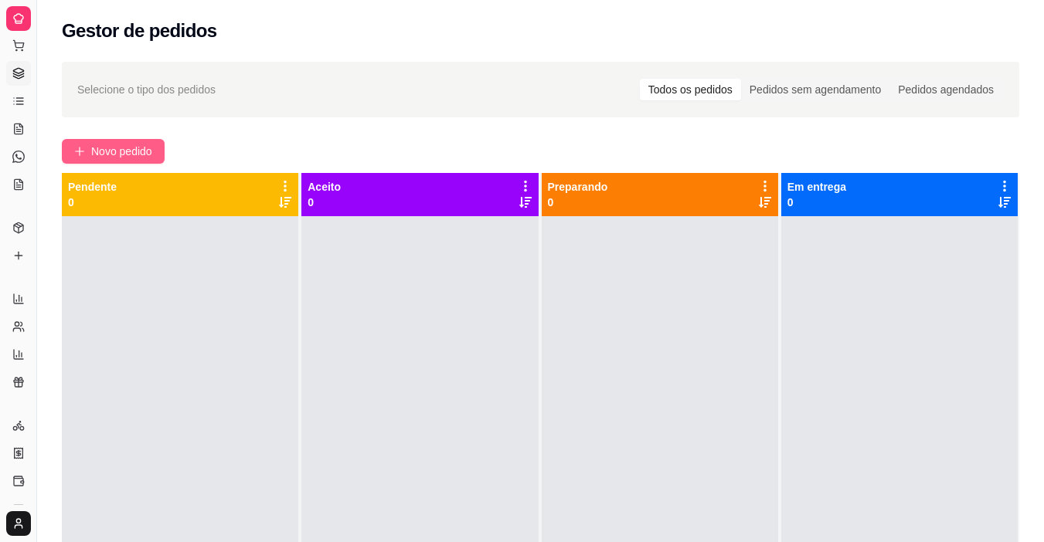
click at [87, 148] on button "Novo pedido" at bounding box center [113, 151] width 103 height 25
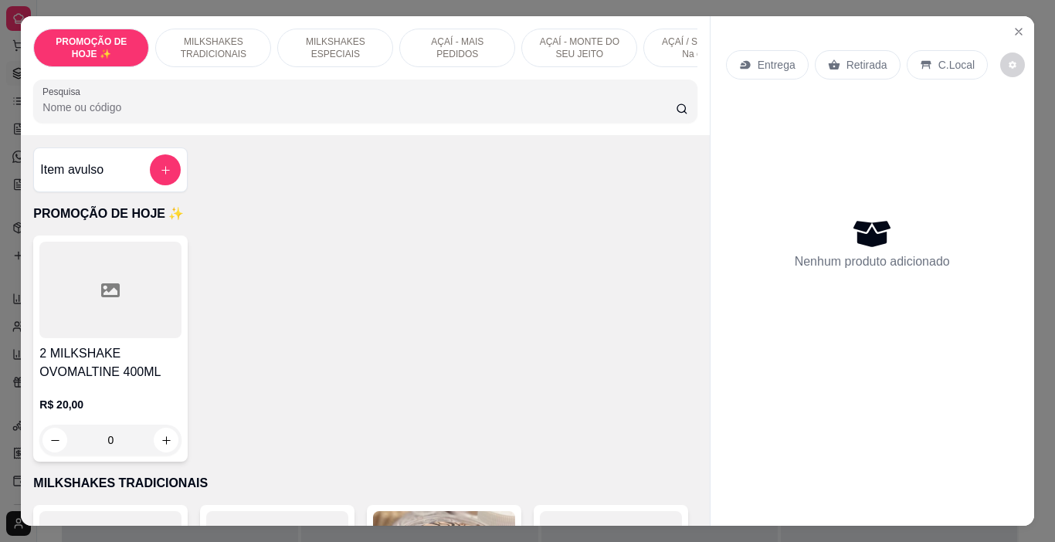
scroll to position [0, 581]
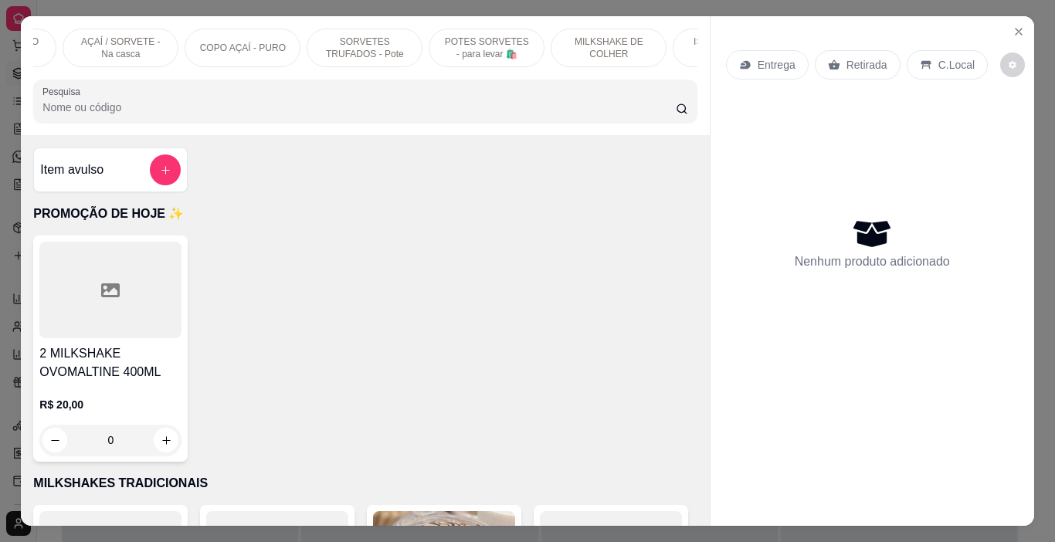
click at [482, 36] on p "POTES SORVETES - para levar 🛍️" at bounding box center [487, 48] width 90 height 25
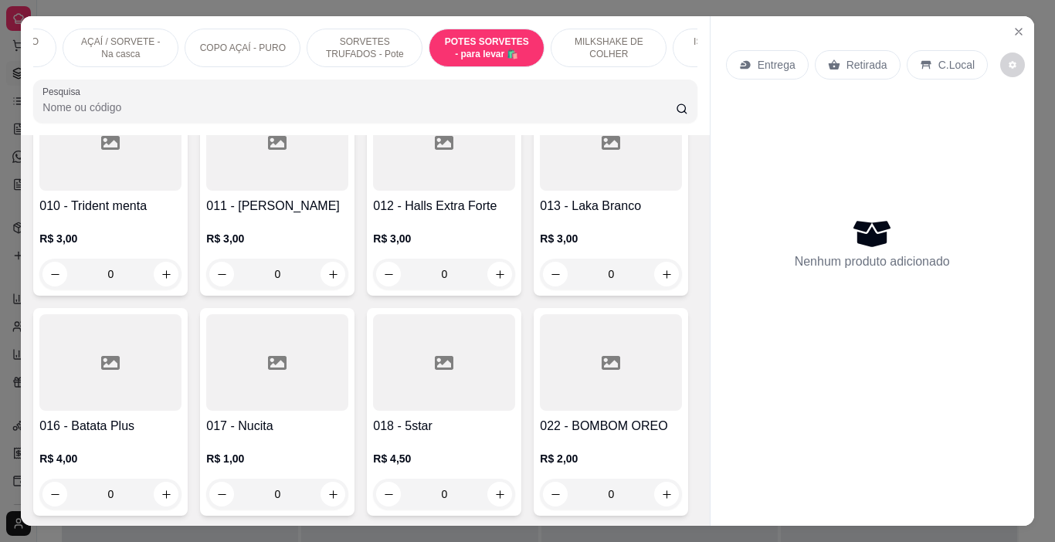
scroll to position [39, 0]
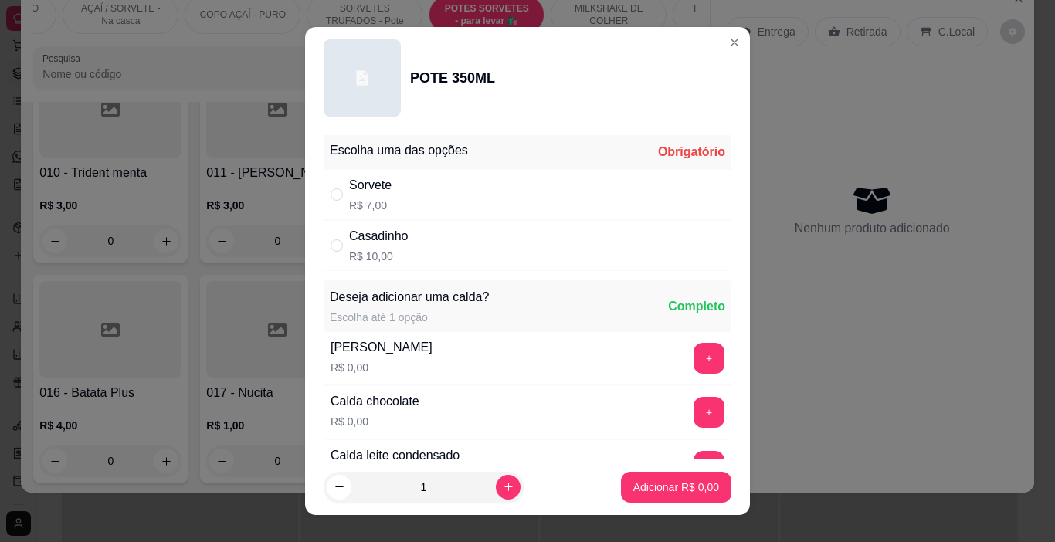
click at [446, 198] on div "Sorvete R$ 7,00" at bounding box center [528, 194] width 408 height 51
radio input "true"
click at [694, 411] on button "+" at bounding box center [709, 412] width 31 height 31
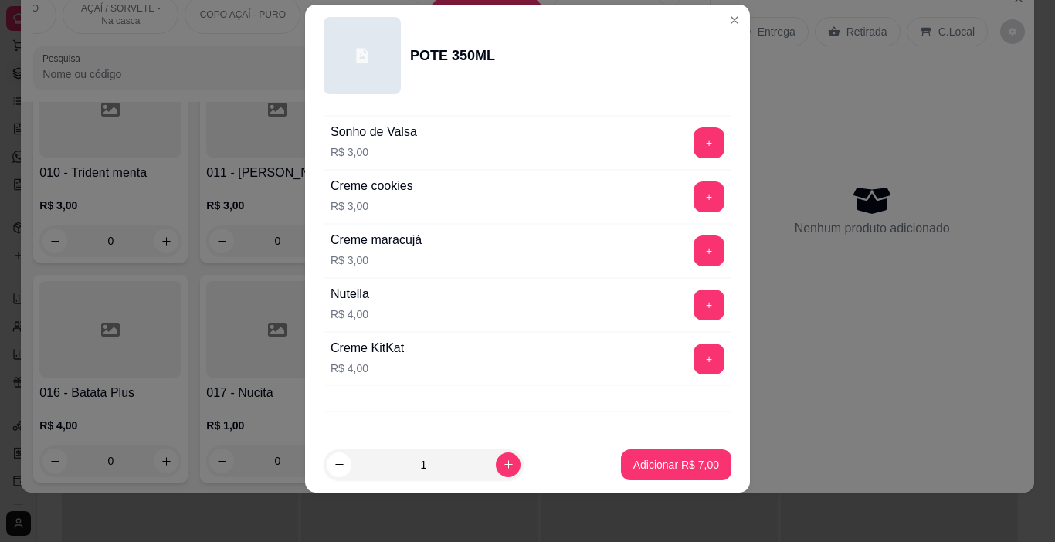
scroll to position [2038, 0]
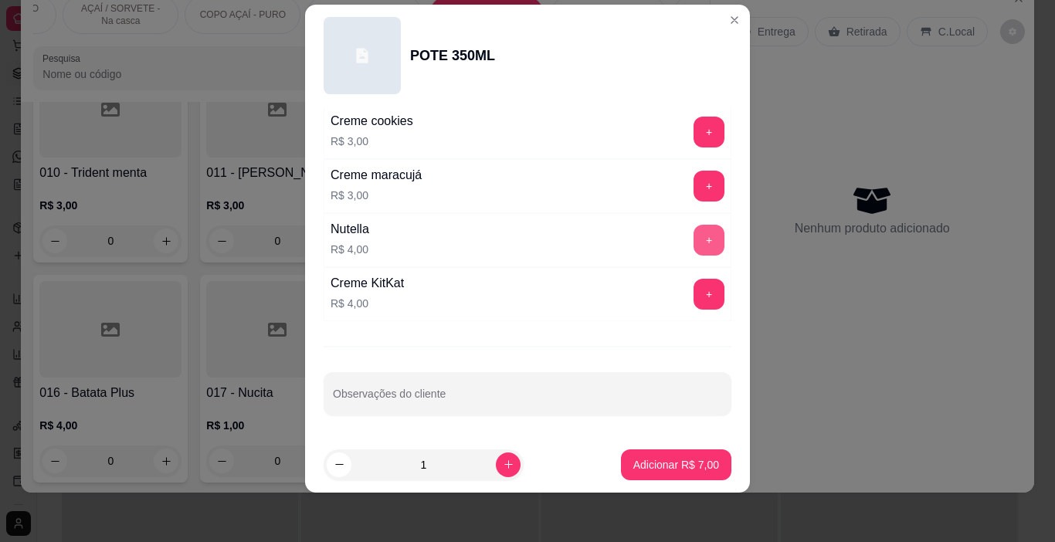
click at [694, 233] on button "+" at bounding box center [709, 240] width 31 height 31
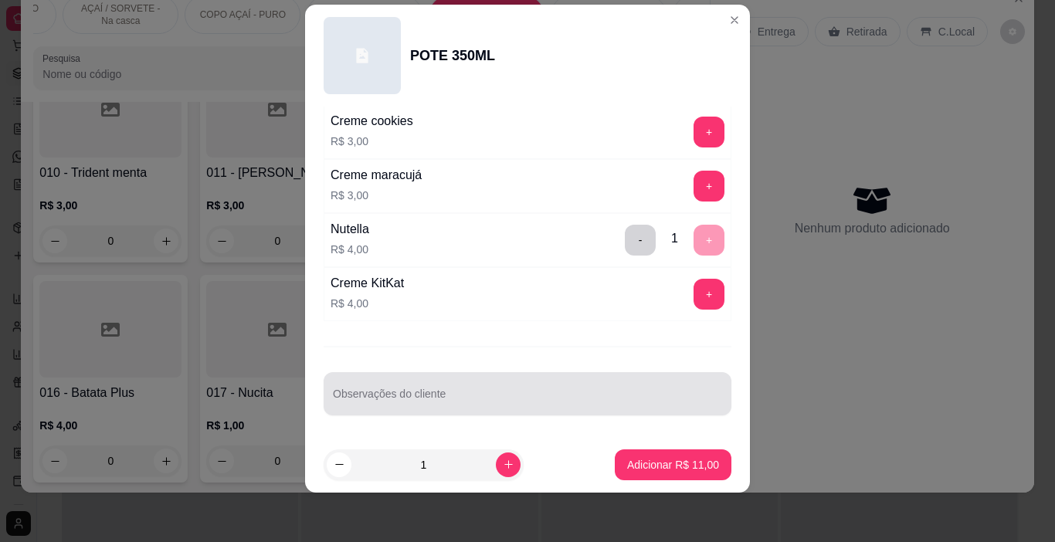
click at [469, 410] on div "Observações do cliente" at bounding box center [528, 393] width 408 height 43
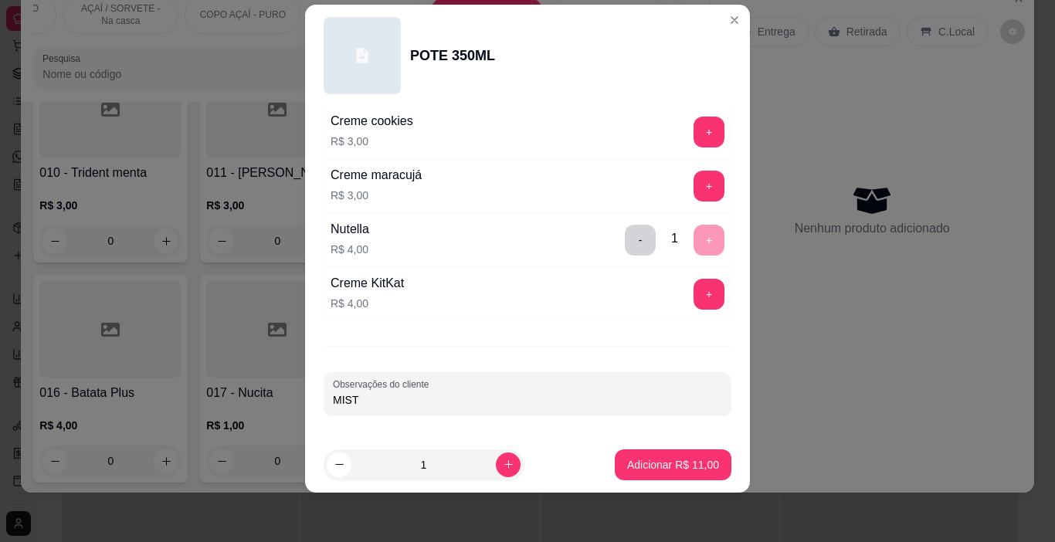
type input "MISTA"
click at [628, 475] on button "Adicionar R$ 11,00" at bounding box center [673, 465] width 117 height 31
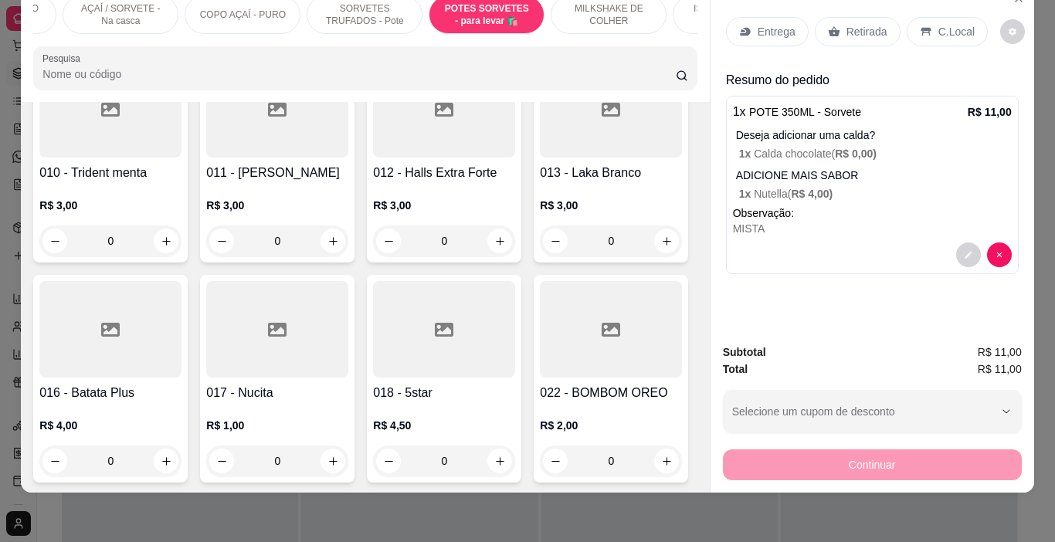
click at [769, 24] on p "Entrega" at bounding box center [777, 31] width 38 height 15
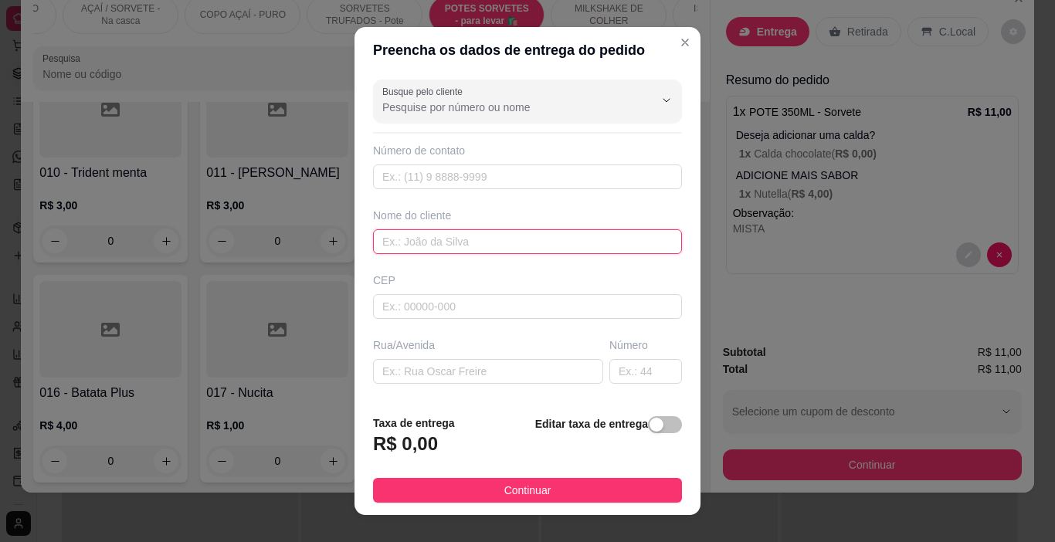
click at [466, 240] on input "text" at bounding box center [527, 241] width 309 height 25
type input "LETÍCIA"
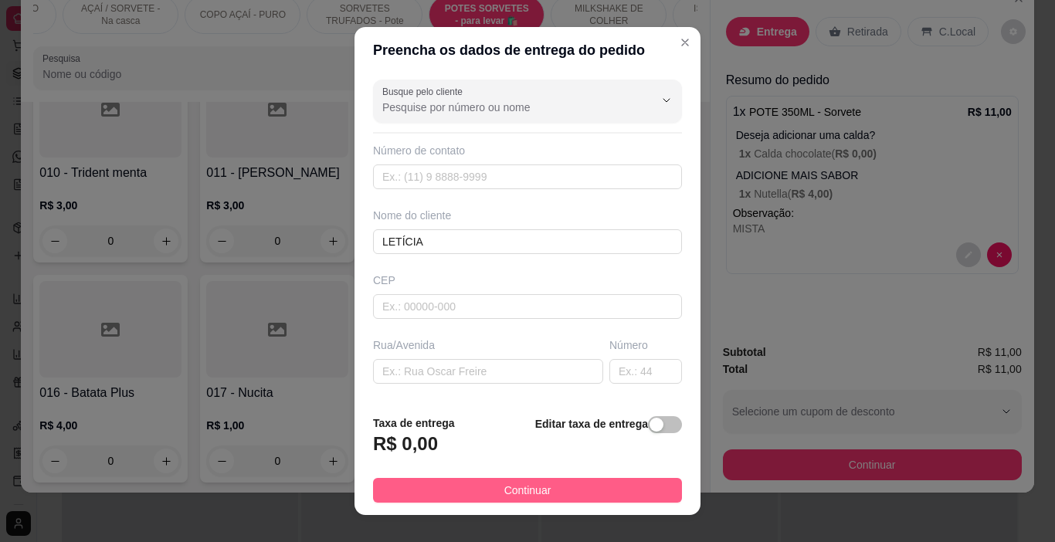
click at [556, 489] on button "Continuar" at bounding box center [527, 490] width 309 height 25
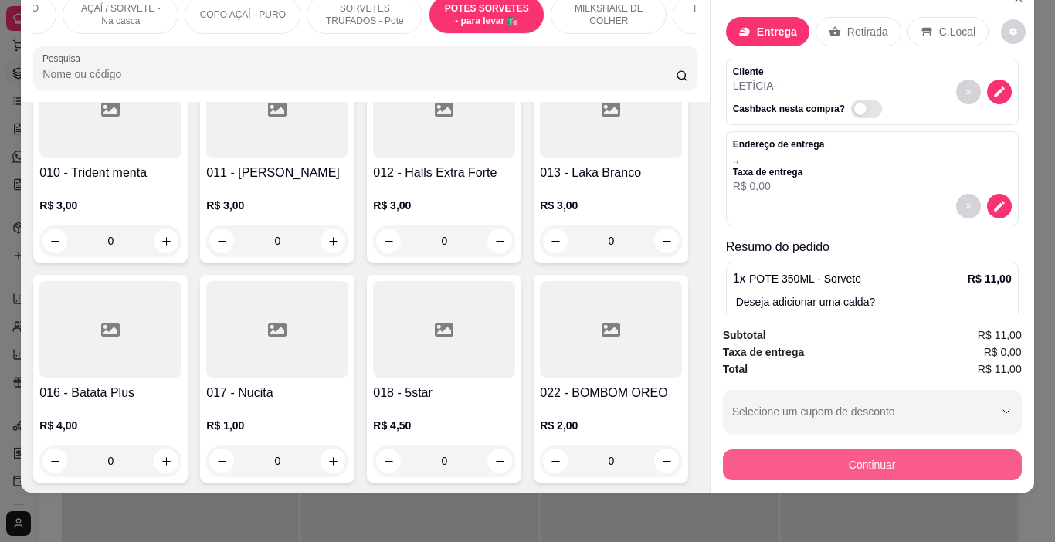
click at [776, 453] on button "Continuar" at bounding box center [872, 465] width 299 height 31
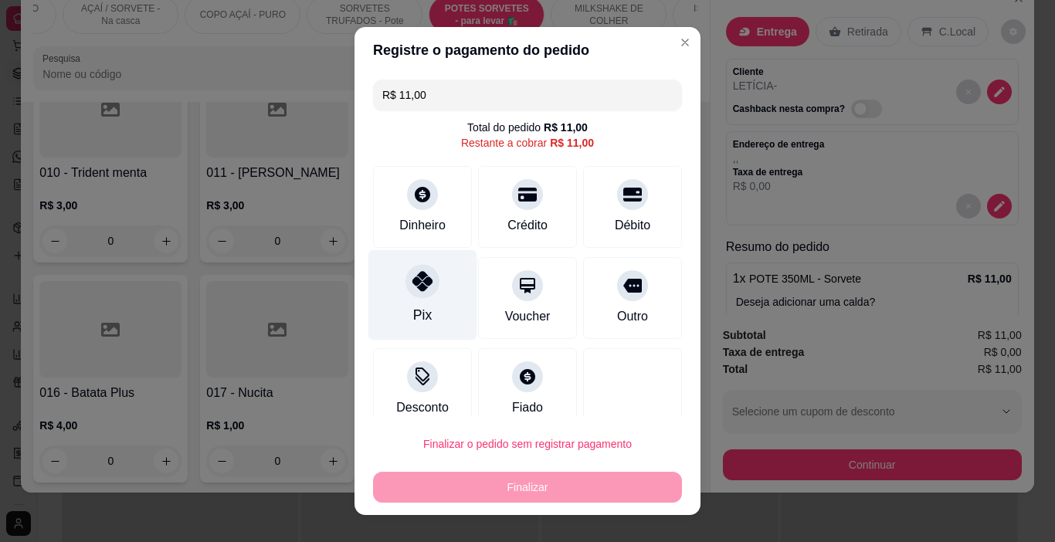
click at [421, 305] on div "Pix" at bounding box center [422, 295] width 109 height 90
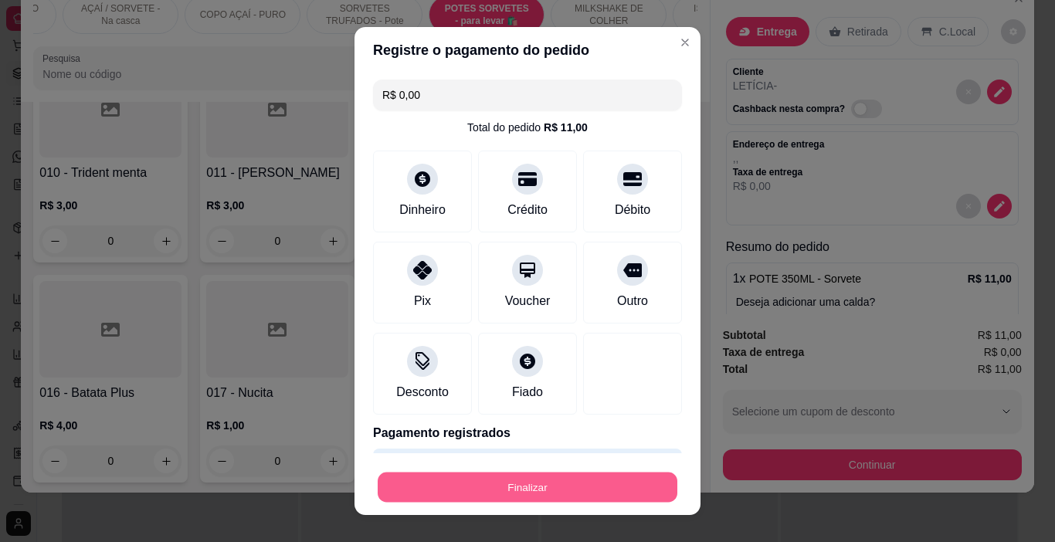
click at [478, 489] on button "Finalizar" at bounding box center [528, 488] width 300 height 30
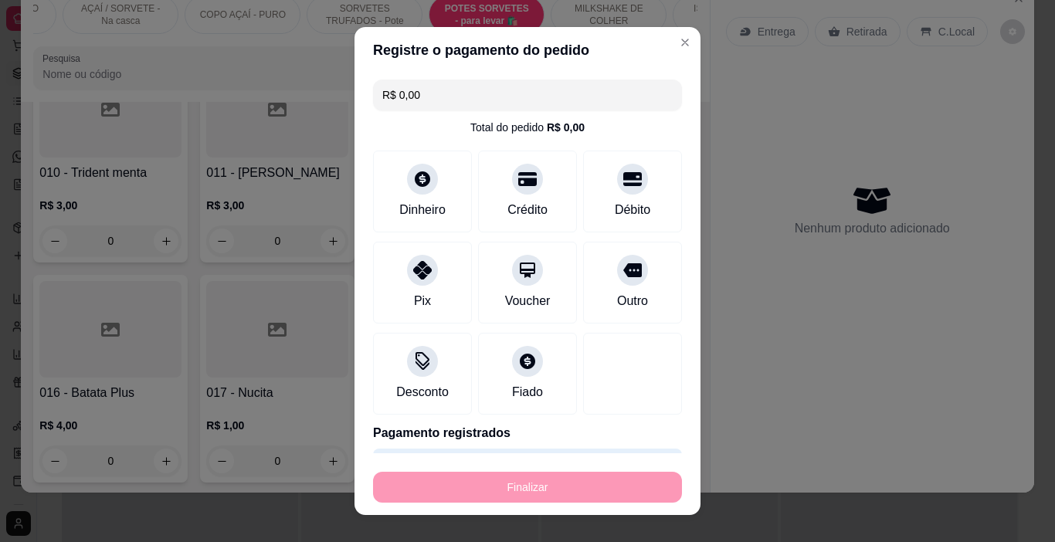
type input "-R$ 11,00"
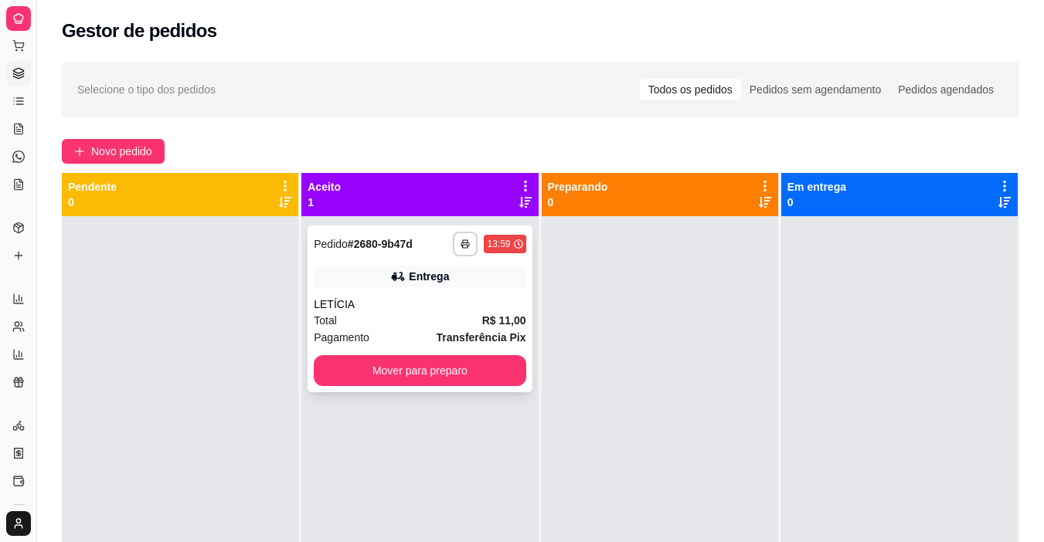
click at [392, 292] on div "**********" at bounding box center [419, 309] width 224 height 167
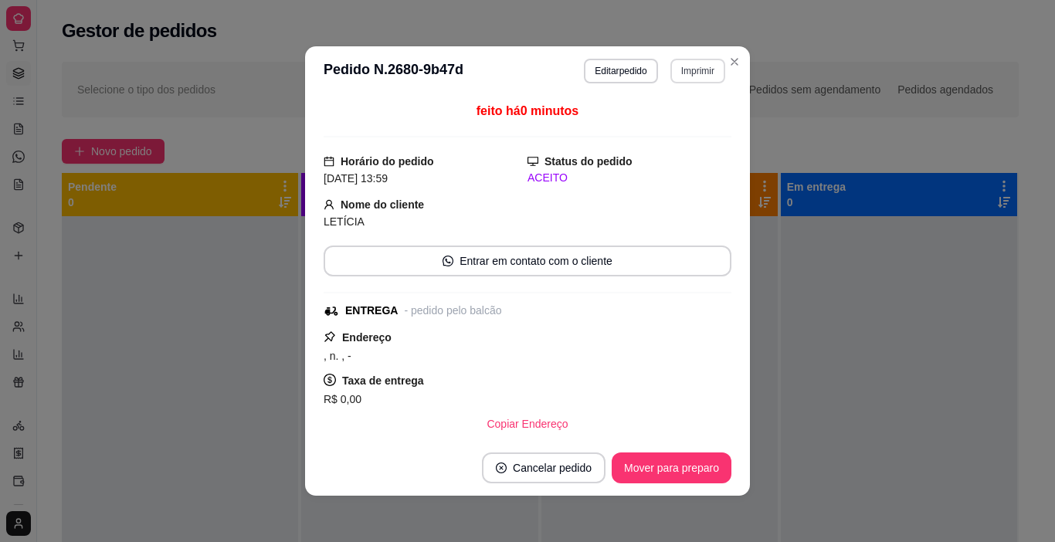
click at [679, 73] on button "Imprimir" at bounding box center [697, 71] width 55 height 25
click at [693, 116] on button "IMPRESSORA" at bounding box center [665, 125] width 112 height 25
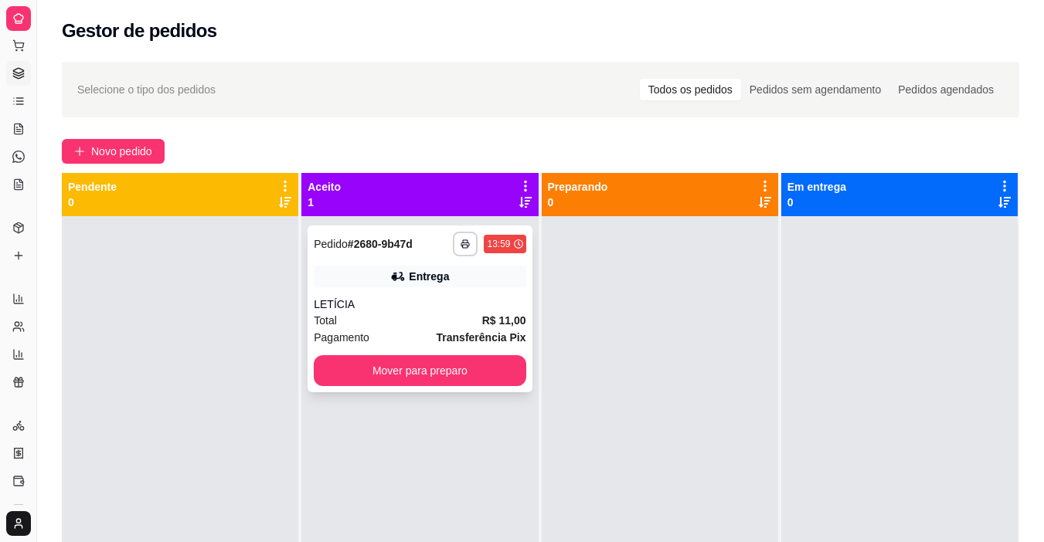
click at [462, 346] on div "**********" at bounding box center [419, 309] width 224 height 167
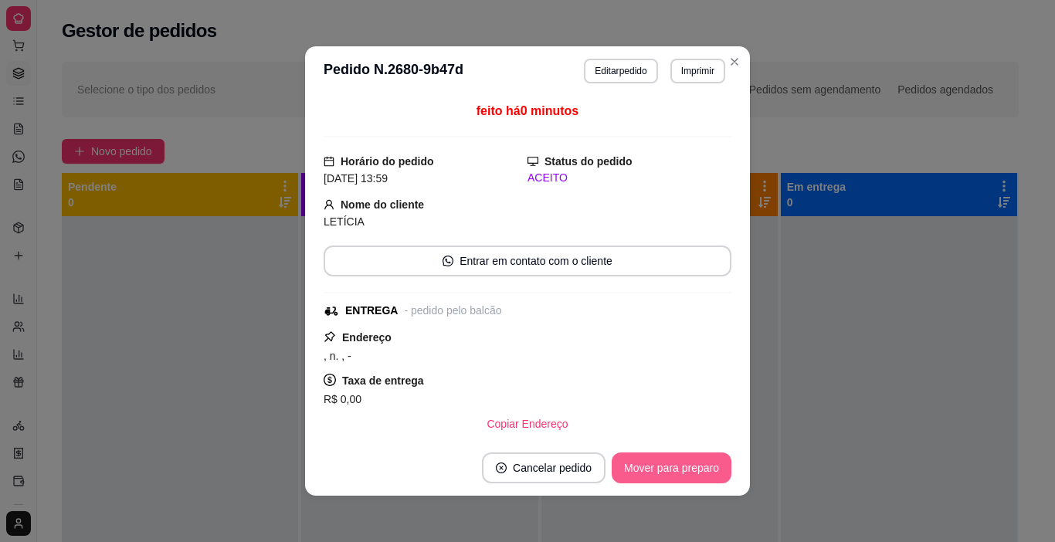
click at [694, 462] on button "Mover para preparo" at bounding box center [672, 468] width 120 height 31
click at [694, 463] on button "Mover para entrega" at bounding box center [672, 468] width 116 height 30
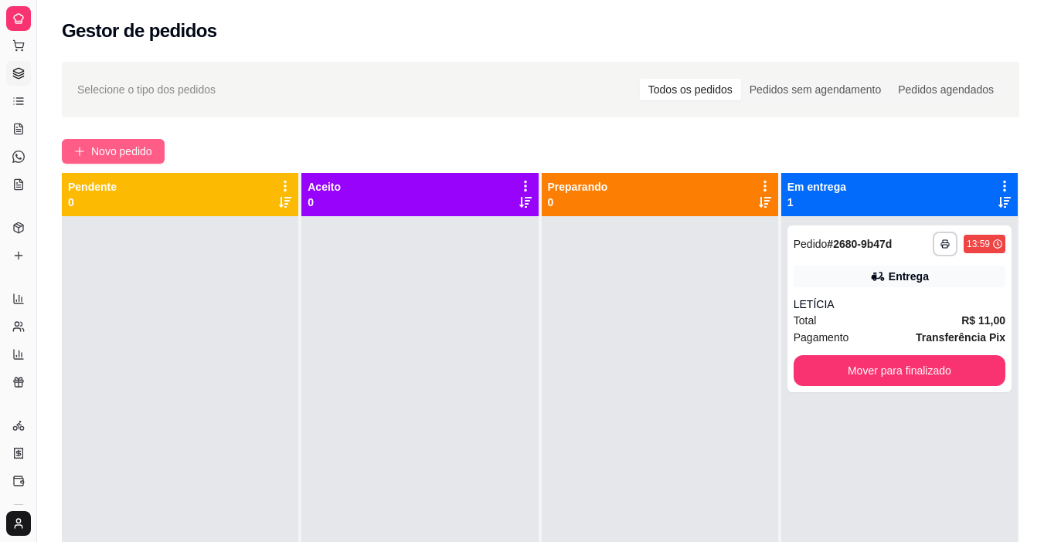
click at [117, 143] on span "Novo pedido" at bounding box center [121, 151] width 61 height 17
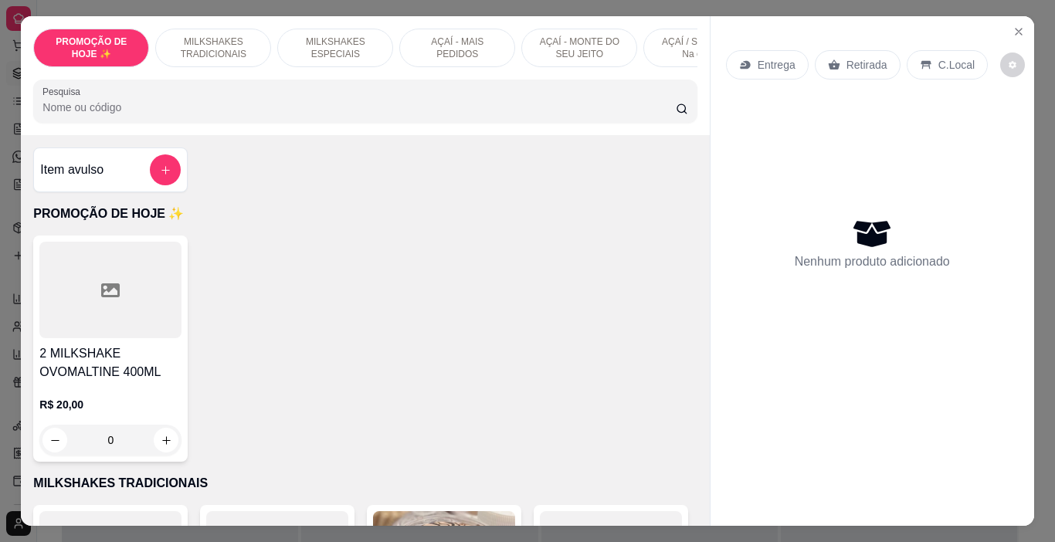
scroll to position [0, 581]
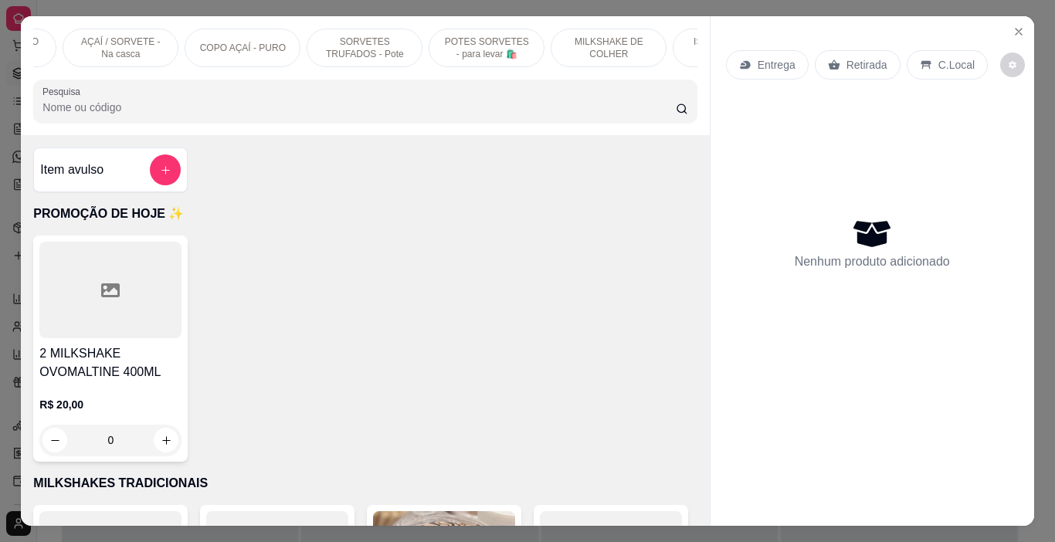
click at [498, 38] on p "POTES SORVETES - para levar 🛍️" at bounding box center [487, 48] width 90 height 25
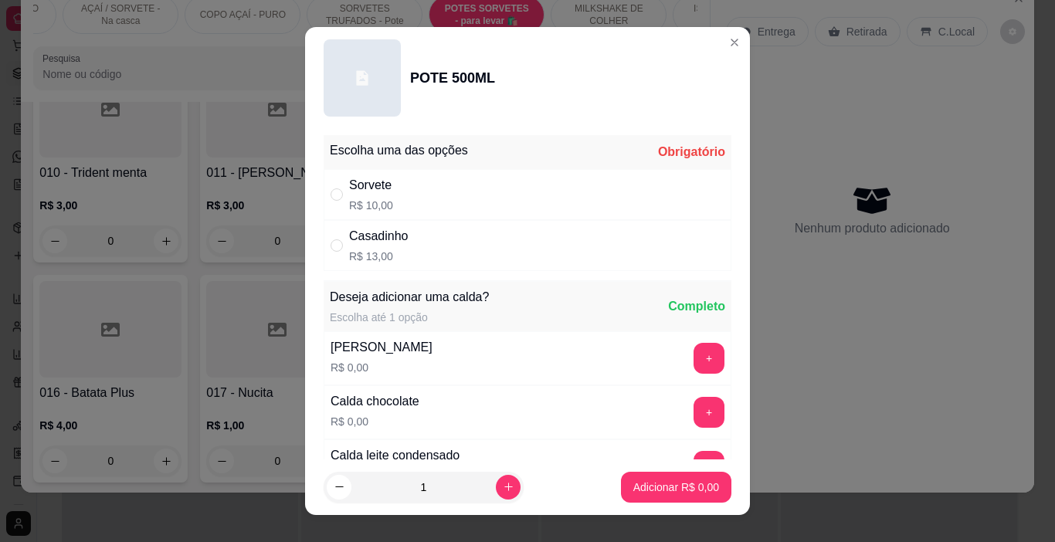
click at [437, 195] on div "Sorvete R$ 10,00" at bounding box center [528, 194] width 408 height 51
radio input "true"
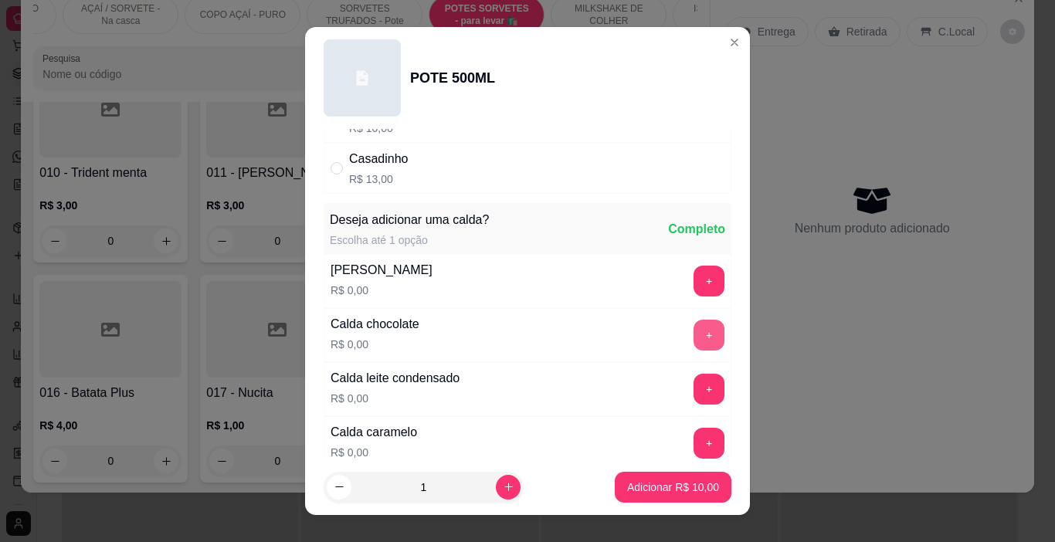
click at [694, 334] on button "+" at bounding box center [709, 335] width 31 height 31
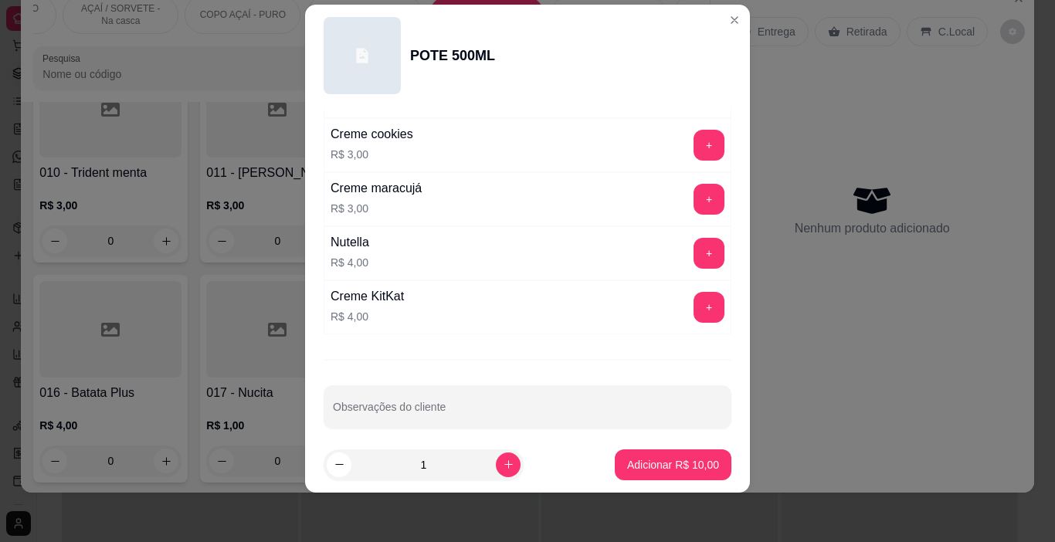
scroll to position [2038, 0]
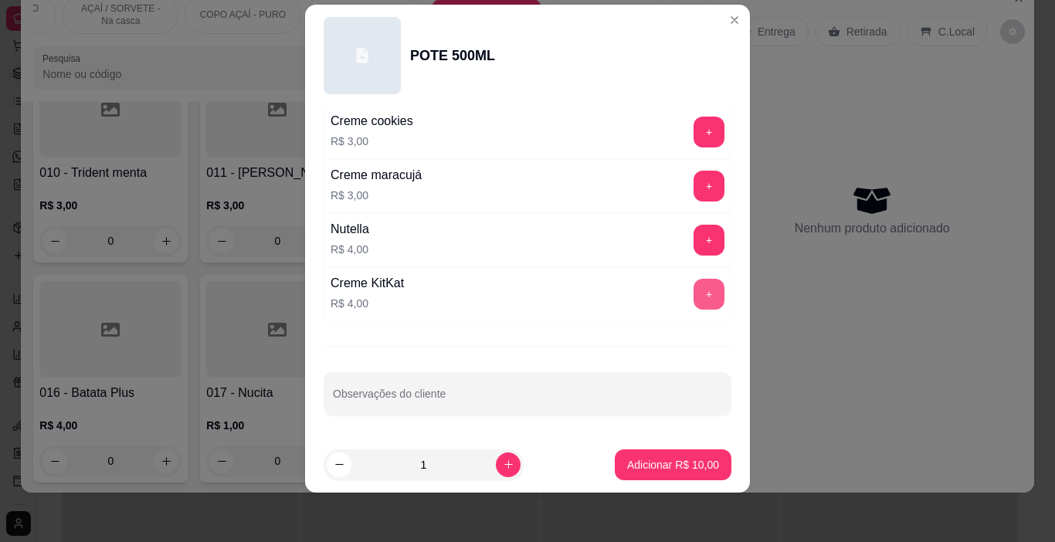
click at [694, 242] on button "+" at bounding box center [709, 240] width 31 height 31
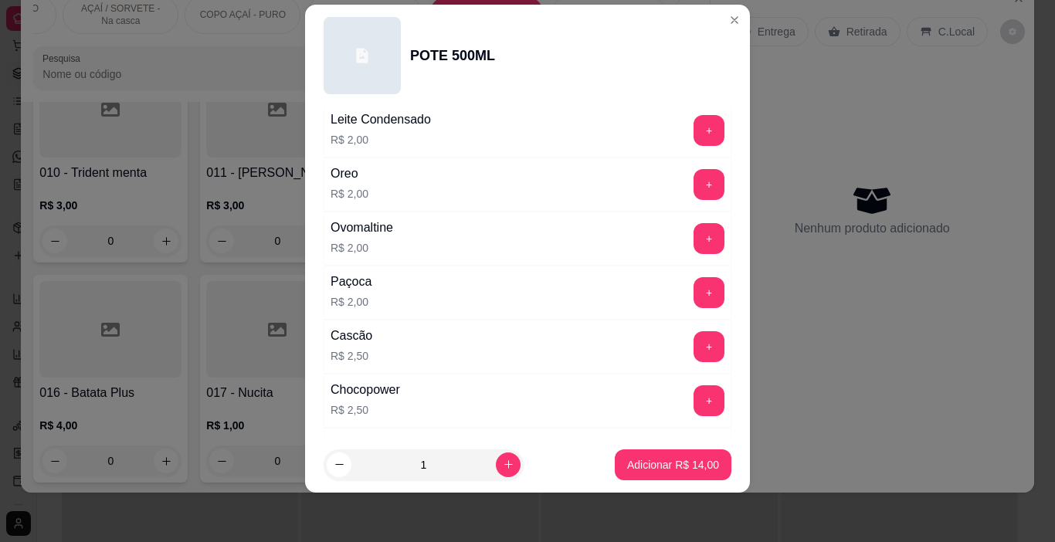
scroll to position [1111, 0]
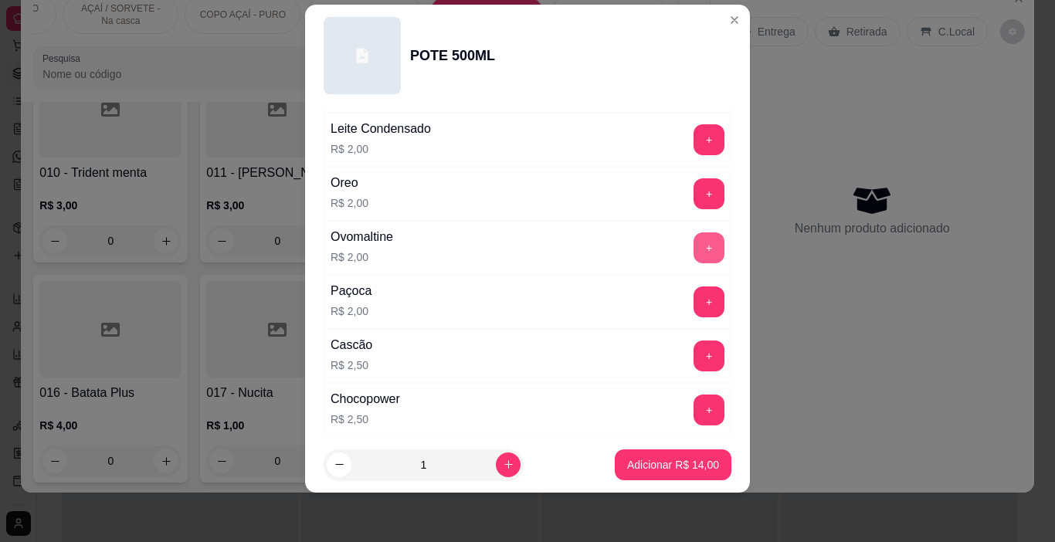
click at [694, 239] on button "+" at bounding box center [709, 248] width 31 height 31
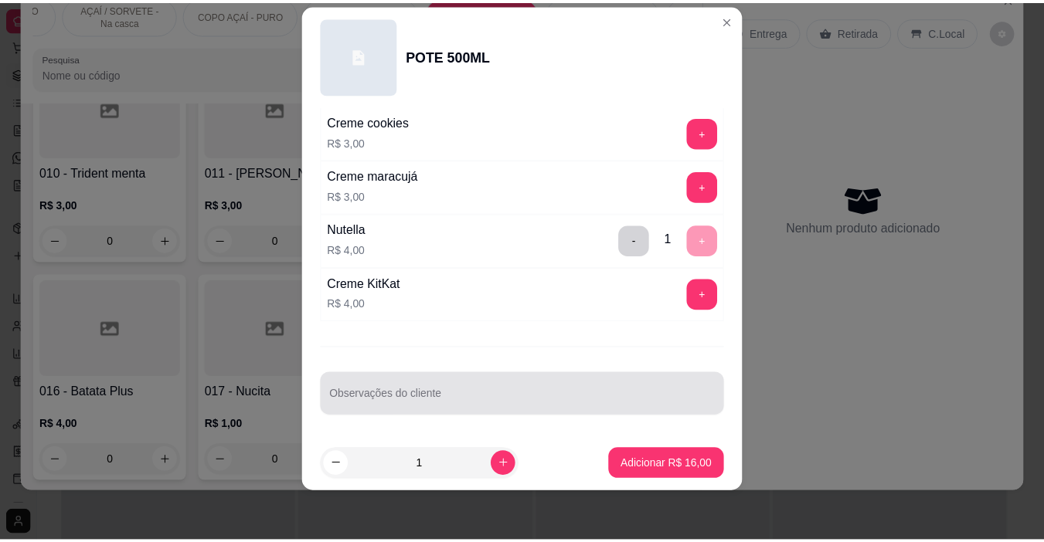
scroll to position [2038, 0]
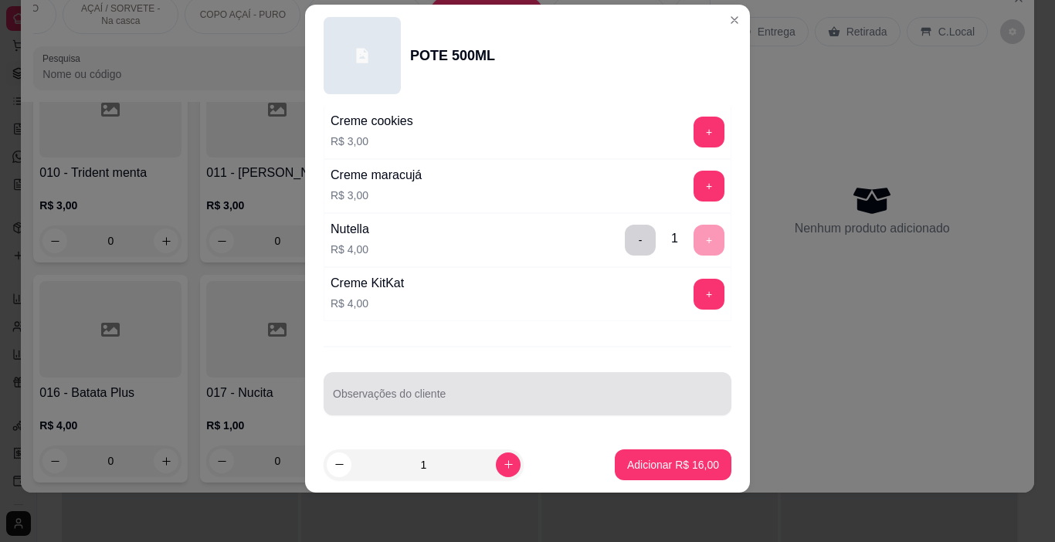
click at [450, 391] on div at bounding box center [527, 394] width 389 height 31
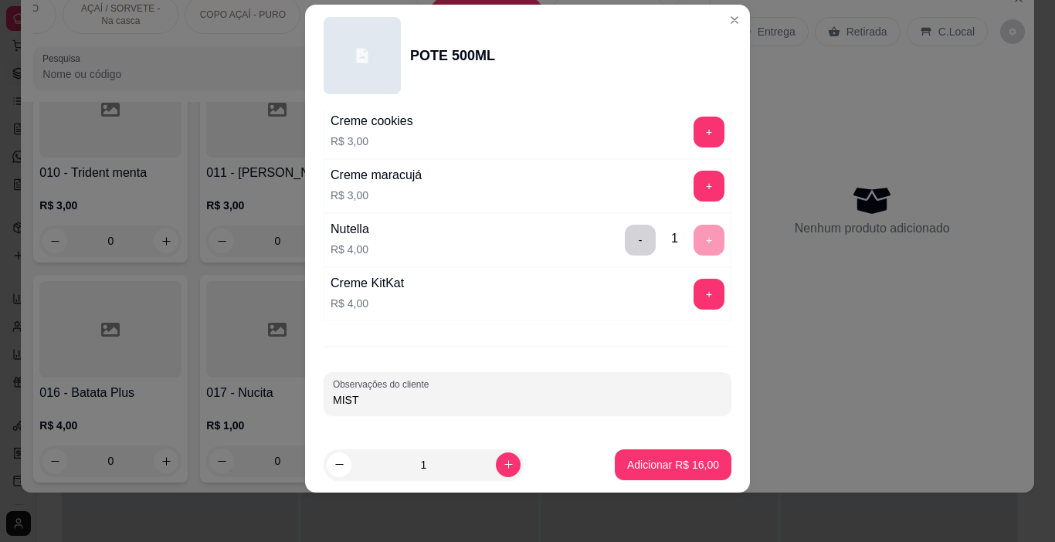
type input "MISTA"
click at [634, 466] on p "Adicionar R$ 16,00" at bounding box center [673, 464] width 92 height 15
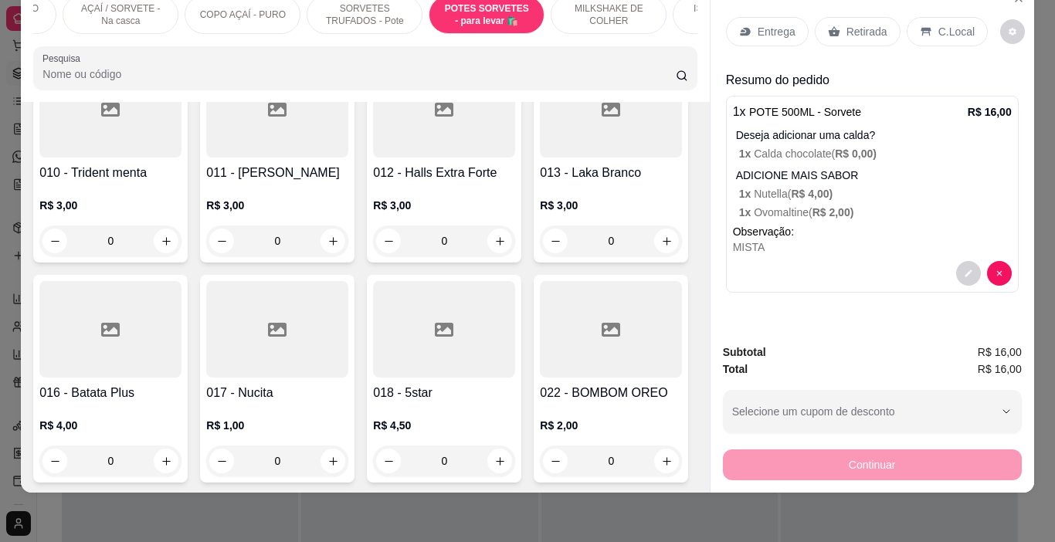
click at [774, 24] on p "Entrega" at bounding box center [777, 31] width 38 height 15
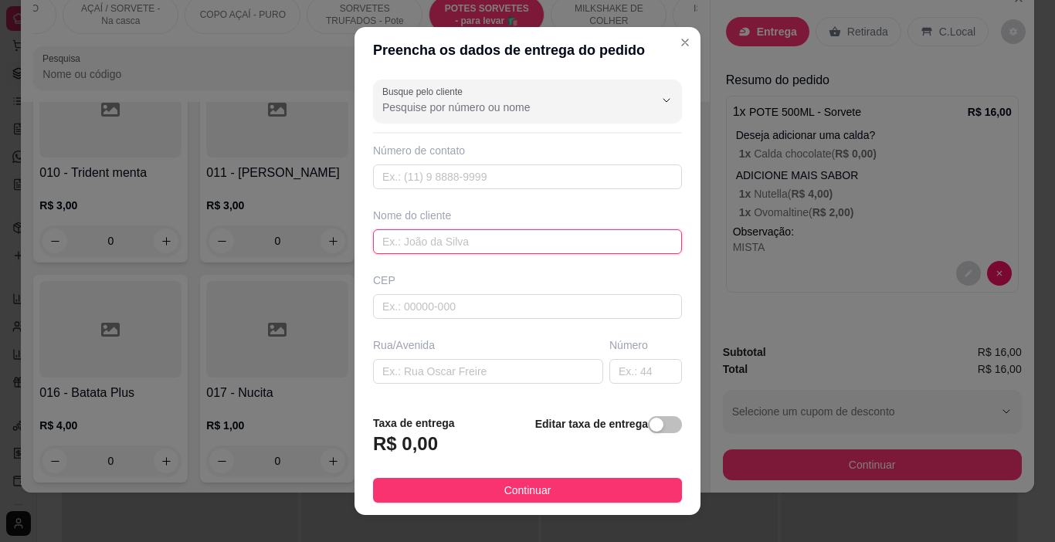
click at [506, 243] on input "text" at bounding box center [527, 241] width 309 height 25
type input "GEIZI"
click at [637, 506] on footer "Taxa de entrega R$ 0,00 Editar taxa de entrega Continuar" at bounding box center [528, 458] width 346 height 113
click at [665, 487] on footer "Taxa de entrega R$ 0,00 Editar taxa de entrega Continuar" at bounding box center [528, 458] width 346 height 113
drag, startPoint x: 657, startPoint y: 487, endPoint x: 694, endPoint y: 469, distance: 41.5
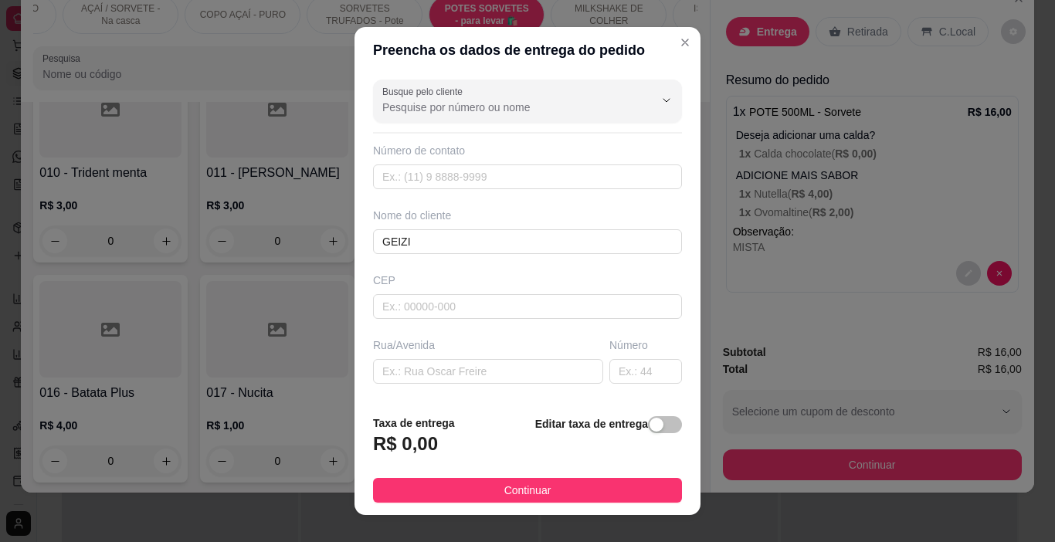
click at [657, 487] on button "Continuar" at bounding box center [527, 490] width 309 height 25
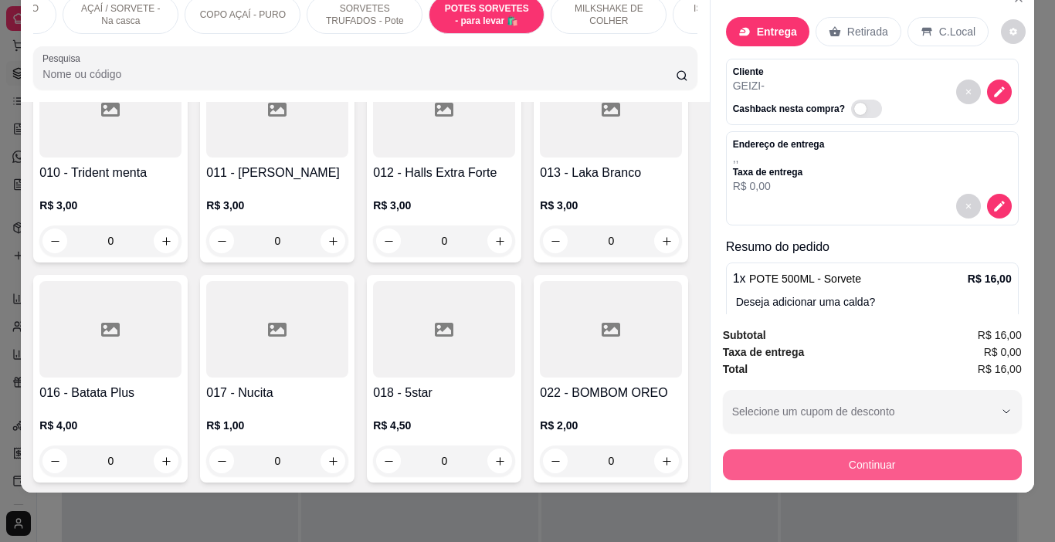
click at [753, 463] on button "Continuar" at bounding box center [872, 465] width 299 height 31
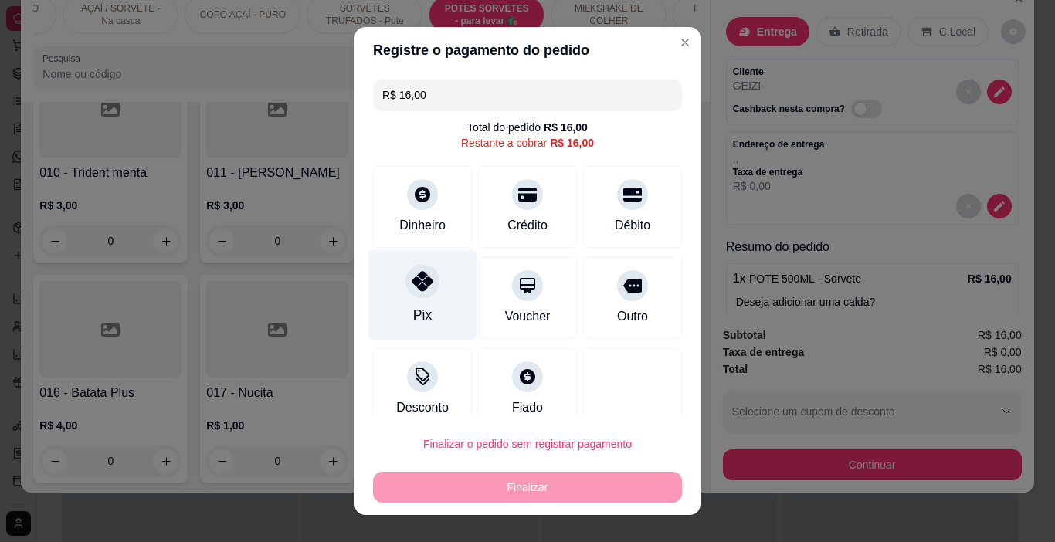
click at [426, 311] on div "Pix" at bounding box center [422, 295] width 109 height 90
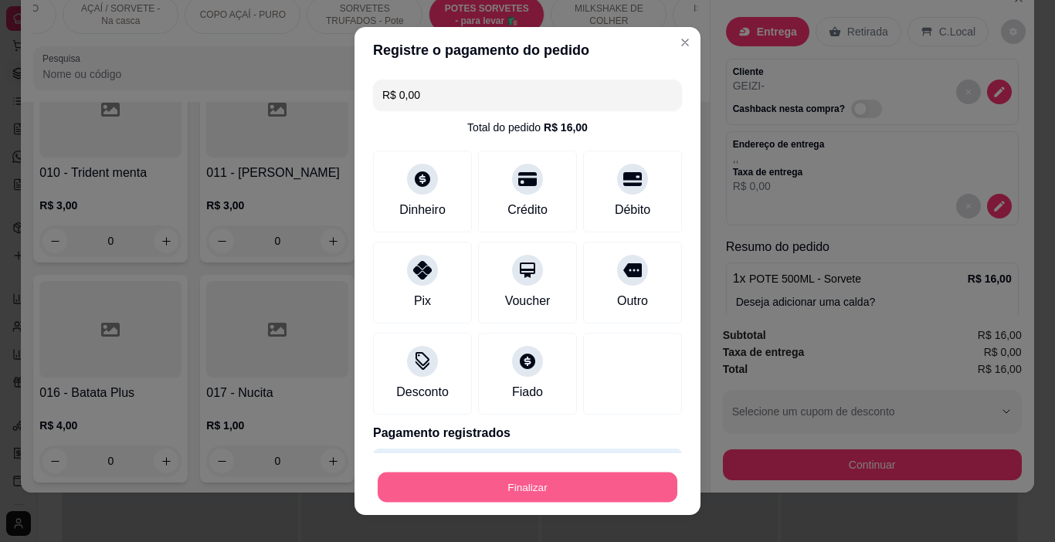
click at [517, 489] on button "Finalizar" at bounding box center [528, 488] width 300 height 30
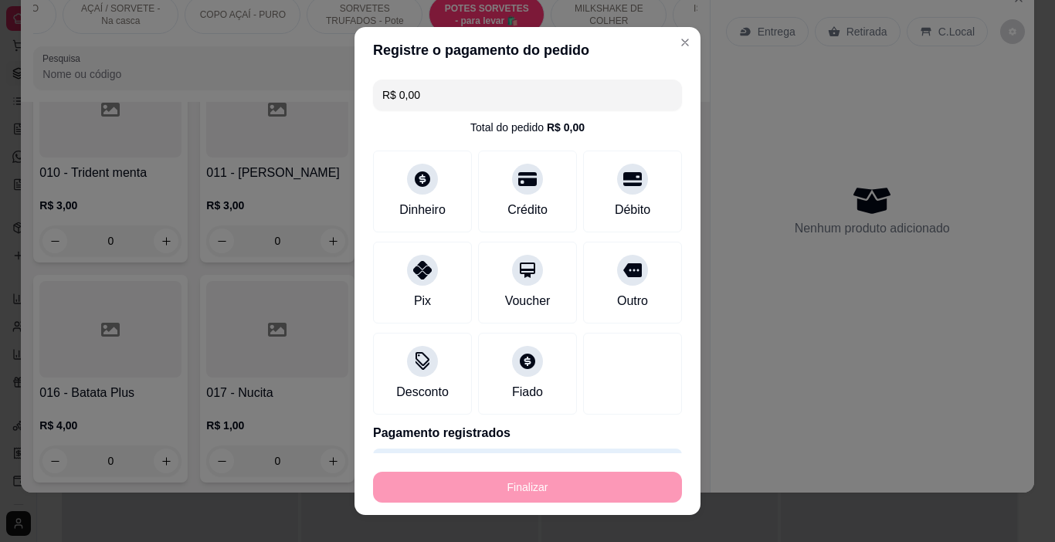
type input "-R$ 16,00"
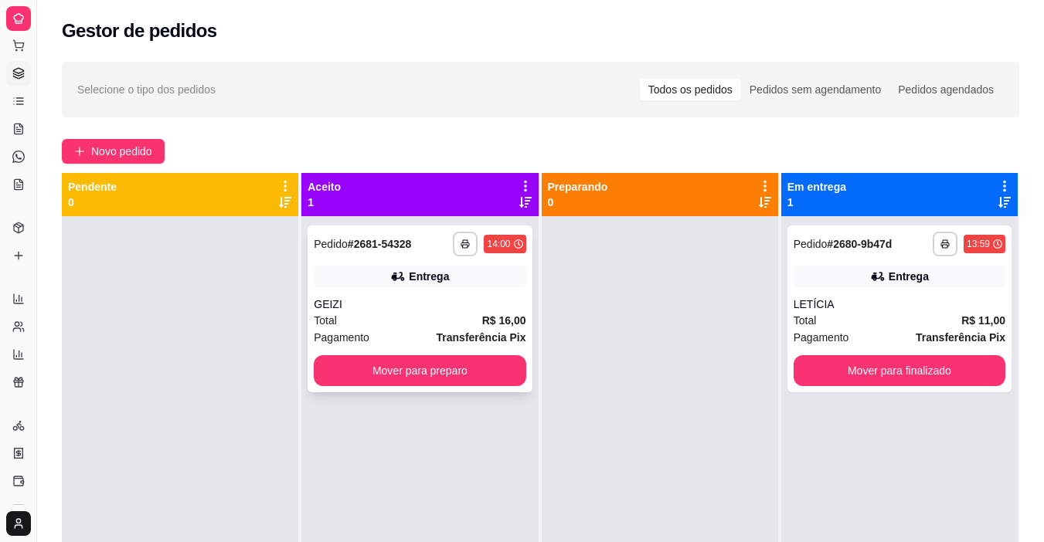
click at [467, 312] on div "Total R$ 16,00" at bounding box center [420, 320] width 212 height 17
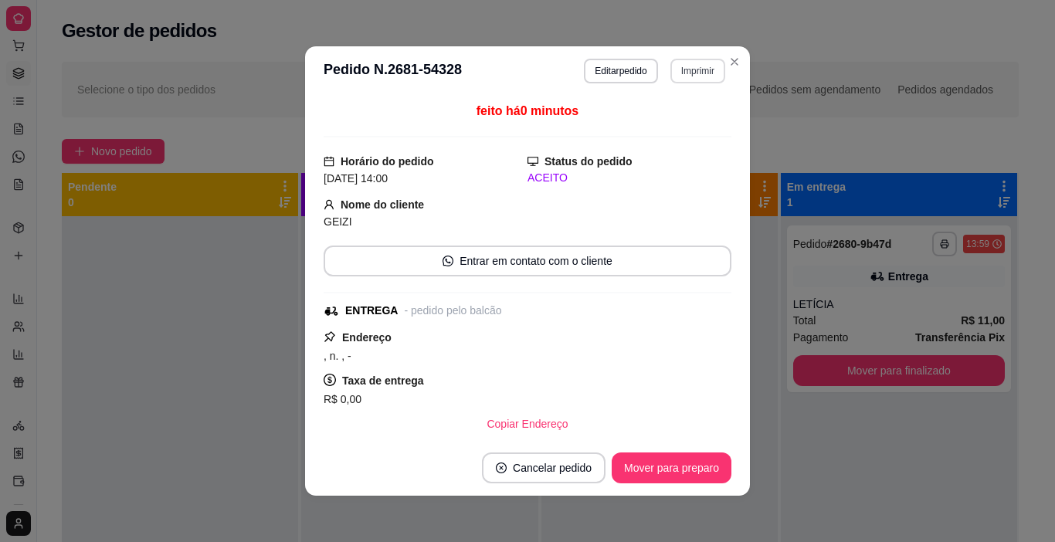
click at [686, 59] on button "Imprimir" at bounding box center [697, 71] width 55 height 25
click at [677, 137] on button "IMPRESSORA" at bounding box center [665, 125] width 112 height 25
click at [687, 463] on button "Mover para preparo" at bounding box center [672, 468] width 120 height 31
click at [682, 452] on footer "Cancelar pedido Mover para entrega" at bounding box center [527, 468] width 445 height 56
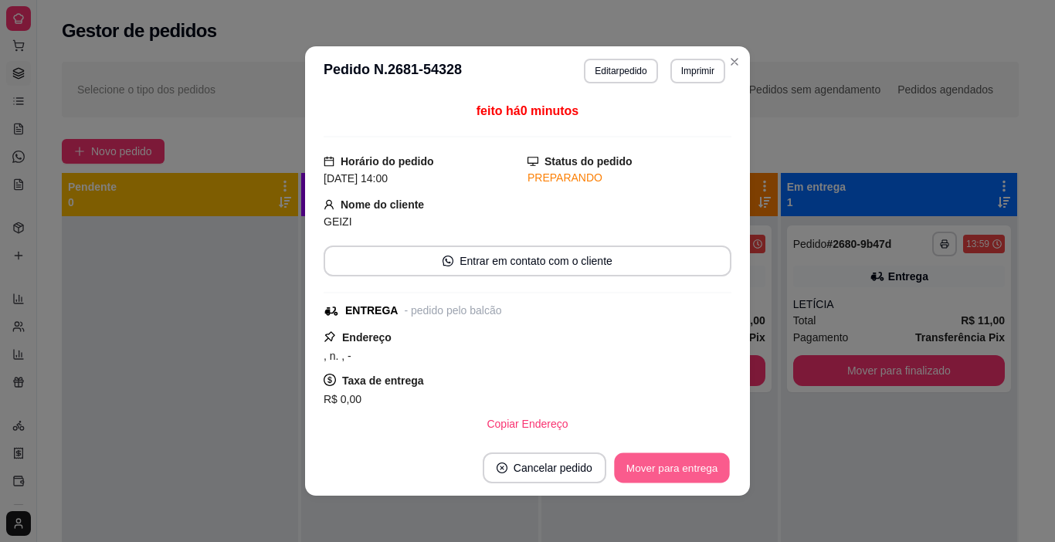
click at [692, 457] on button "Mover para entrega" at bounding box center [672, 468] width 116 height 30
